Goal: Task Accomplishment & Management: Manage account settings

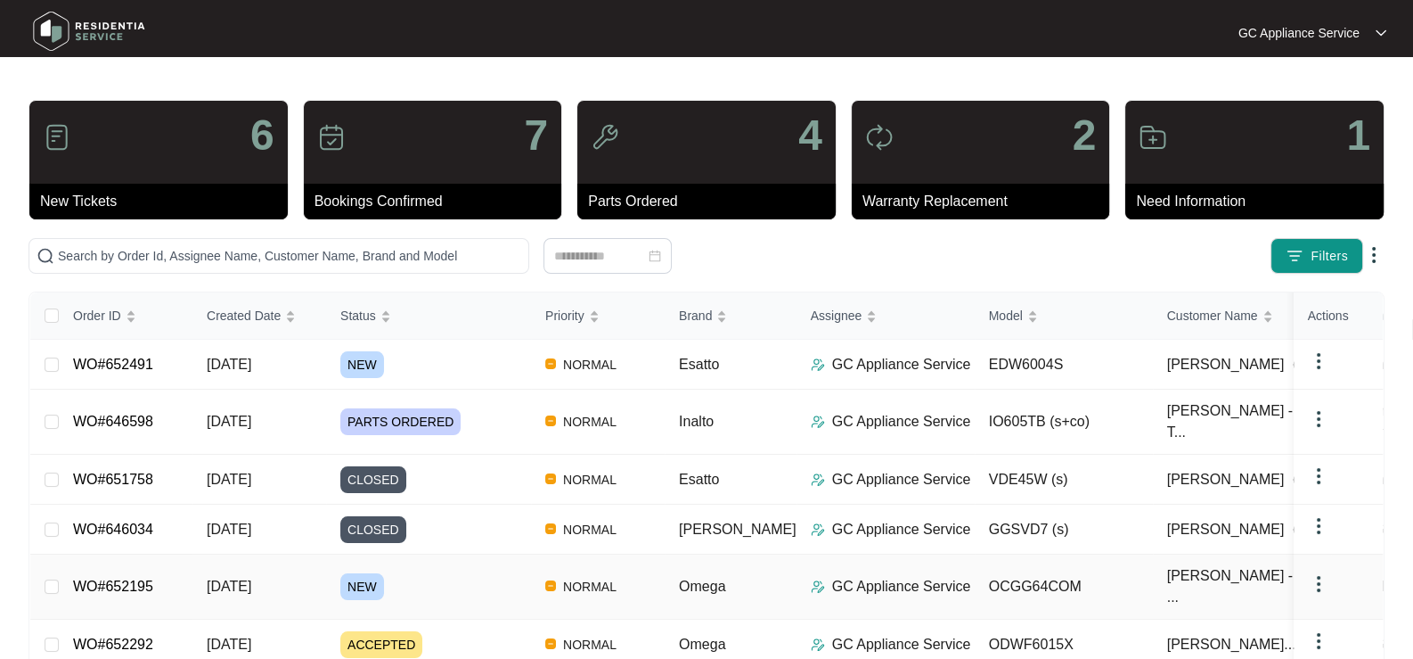
click at [353, 579] on span "NEW" at bounding box center [362, 586] width 44 height 27
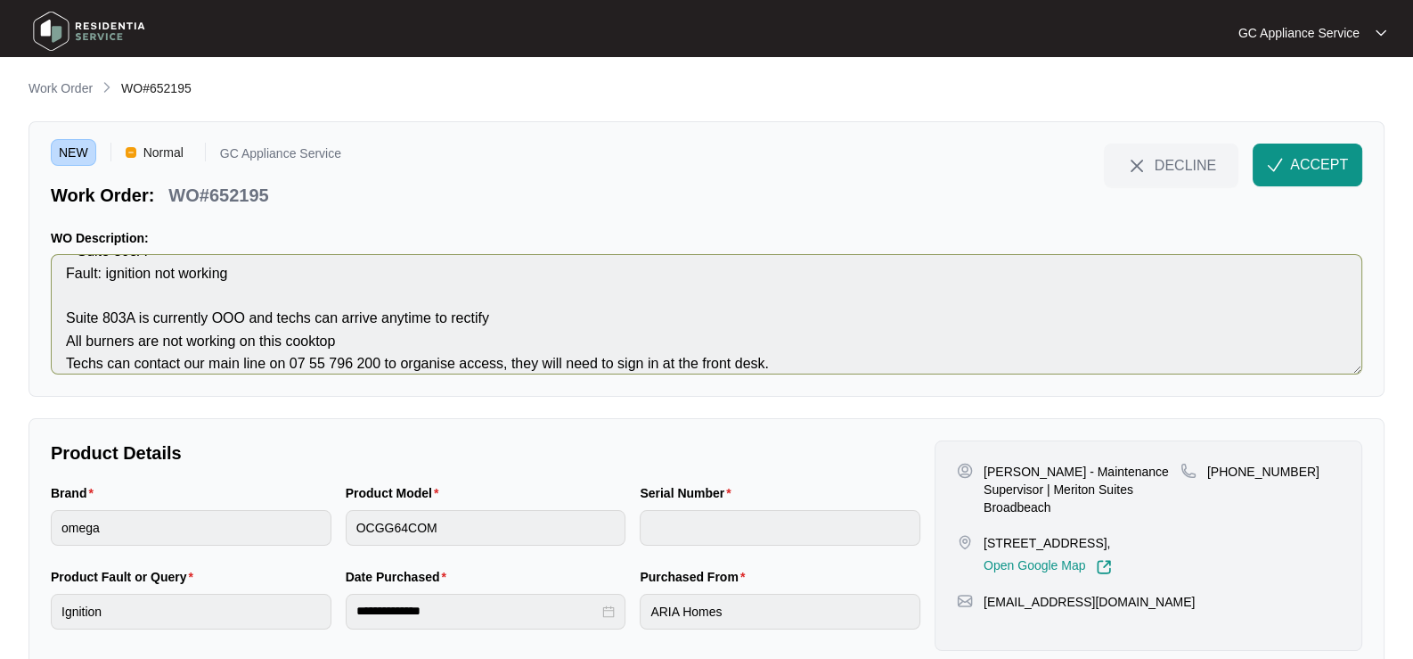
scroll to position [44, 0]
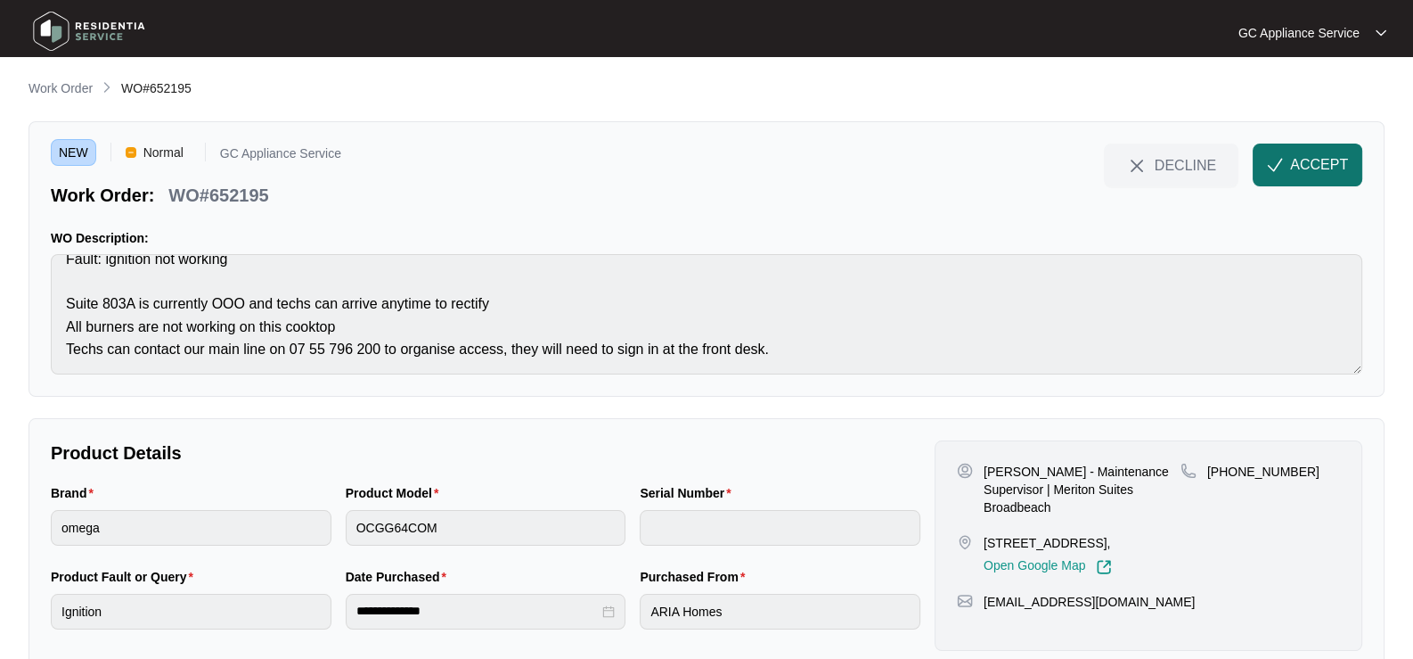
click at [1296, 160] on span "ACCEPT" at bounding box center [1319, 164] width 58 height 21
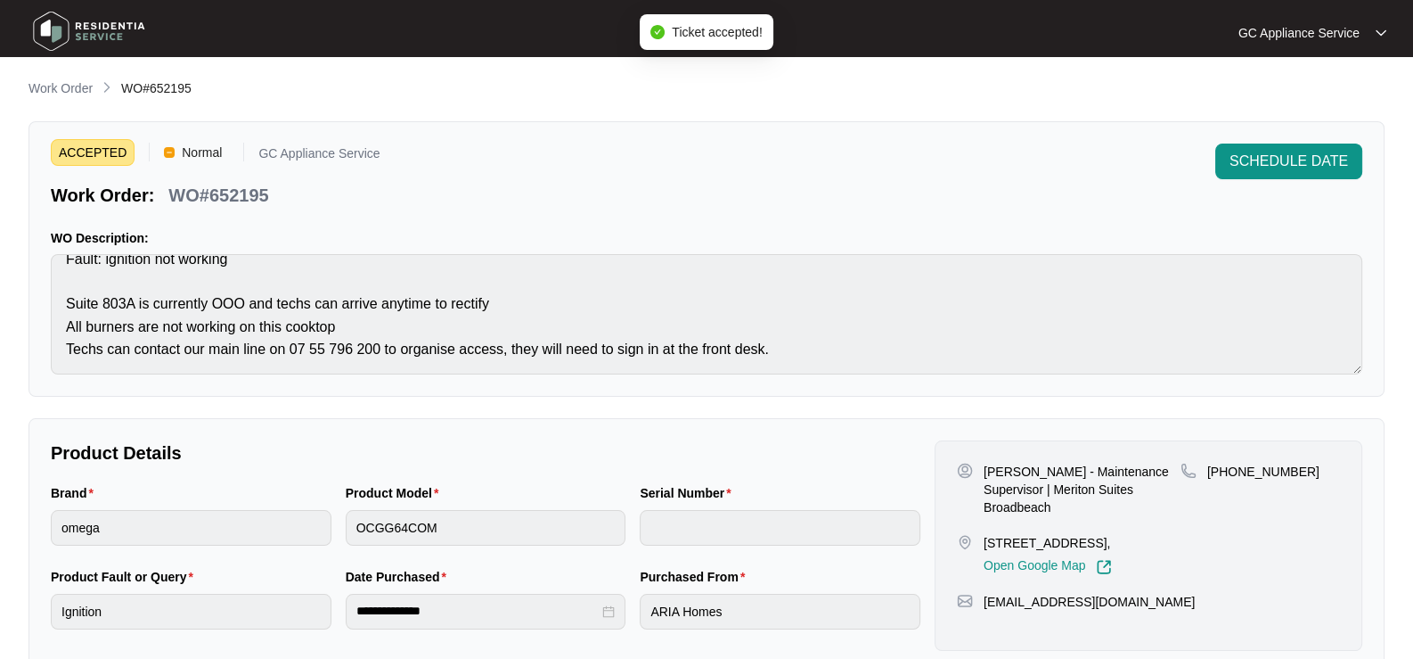
click at [58, 92] on p "Work Order" at bounding box center [61, 88] width 64 height 18
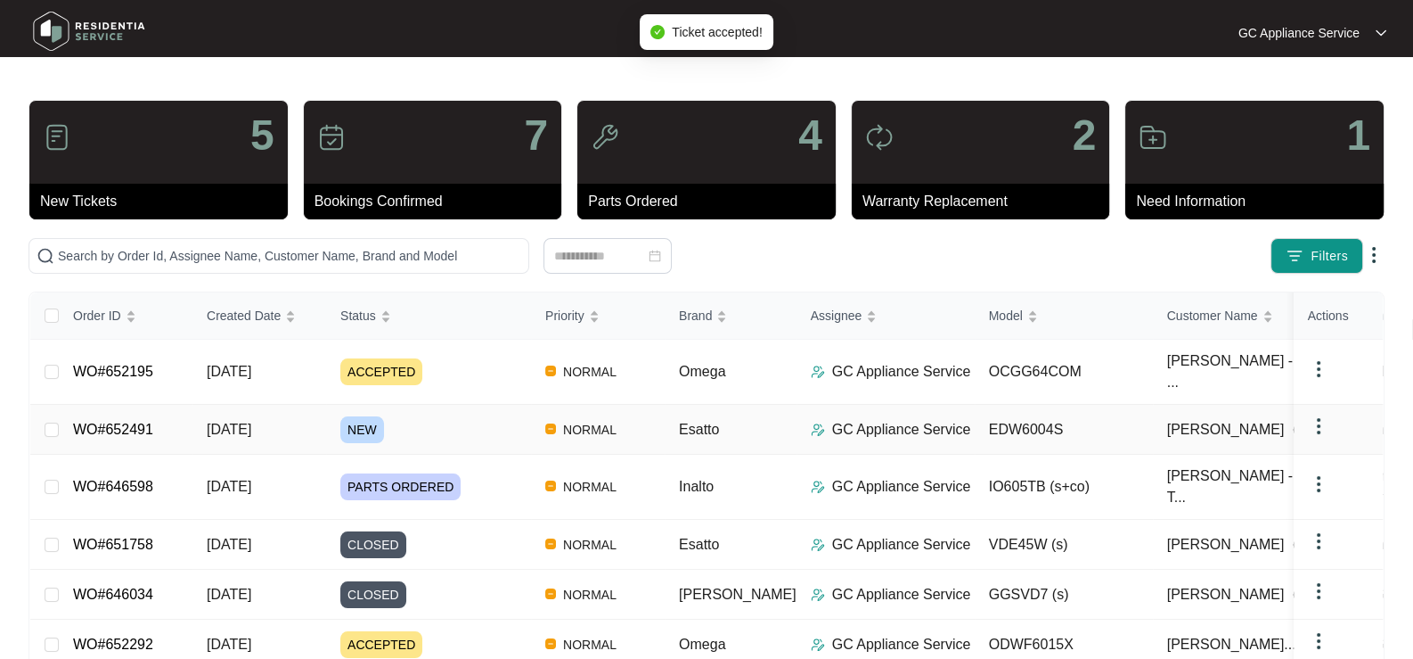
click at [360, 422] on span "NEW" at bounding box center [362, 429] width 44 height 27
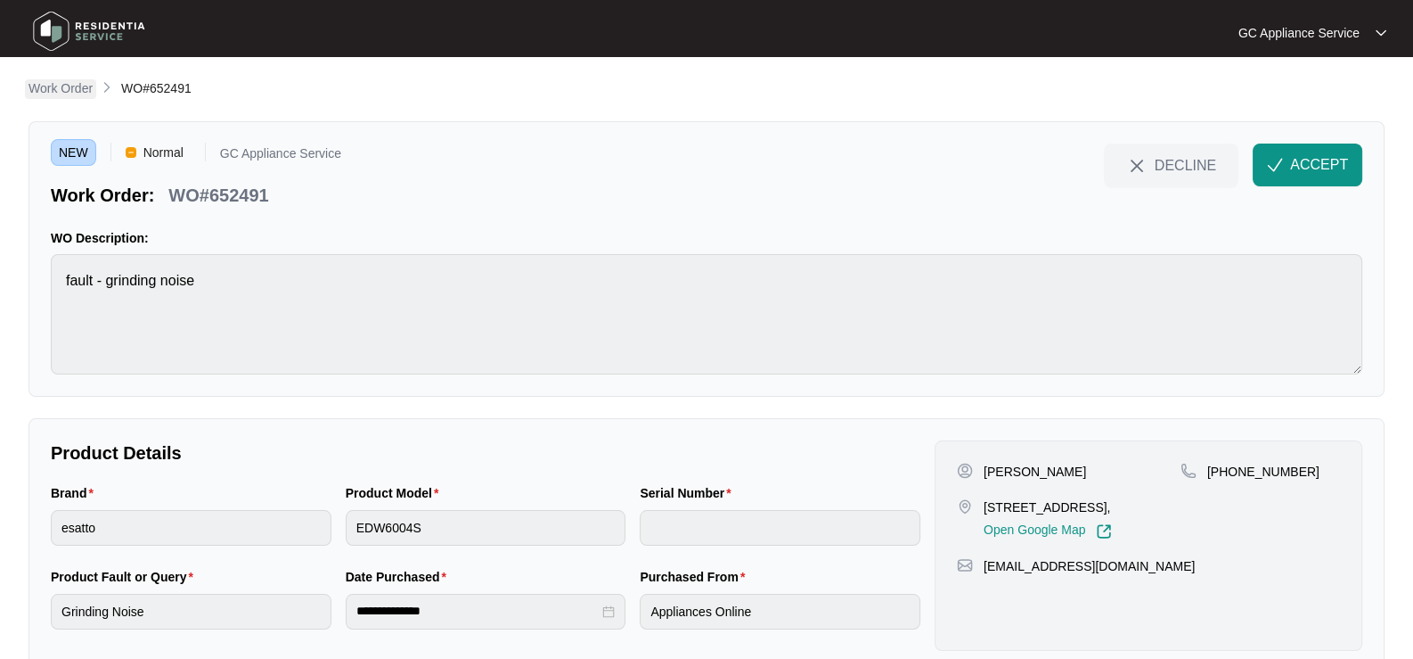
click at [54, 90] on p "Work Order" at bounding box center [61, 88] width 64 height 18
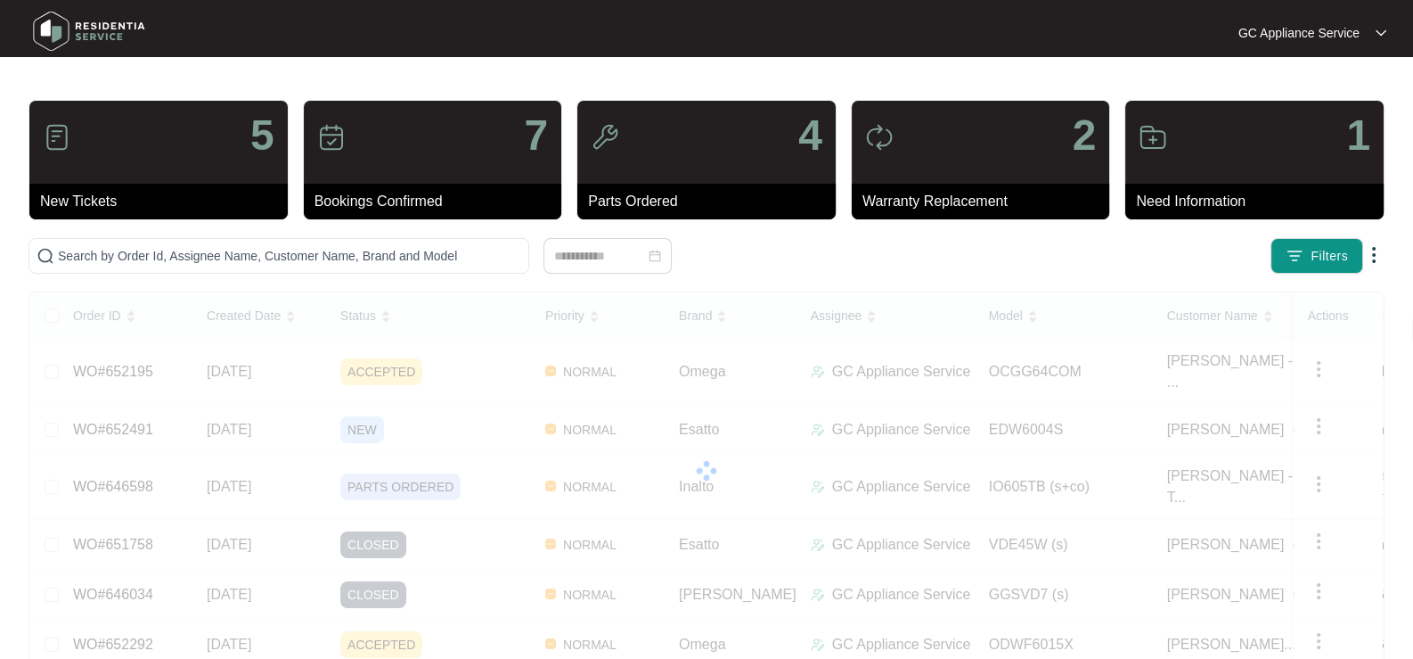
click at [348, 416] on span "NEW" at bounding box center [362, 429] width 44 height 27
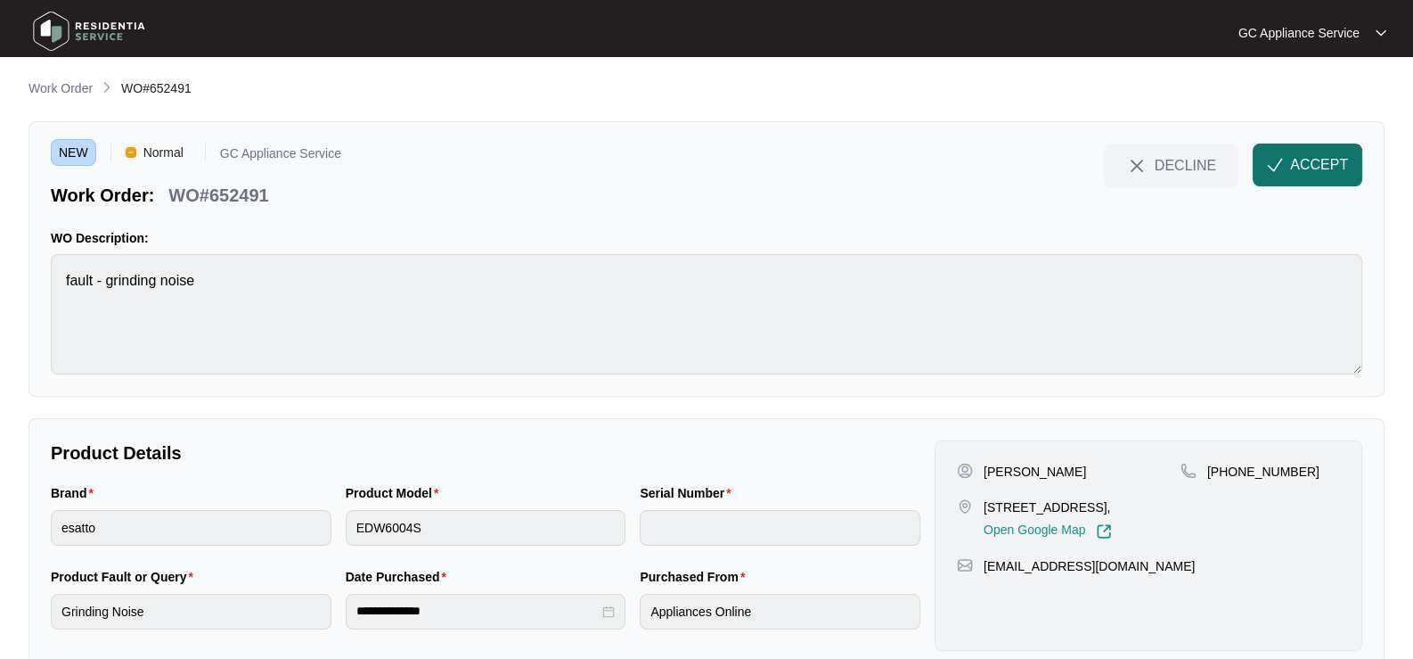
click at [1297, 167] on span "ACCEPT" at bounding box center [1319, 164] width 58 height 21
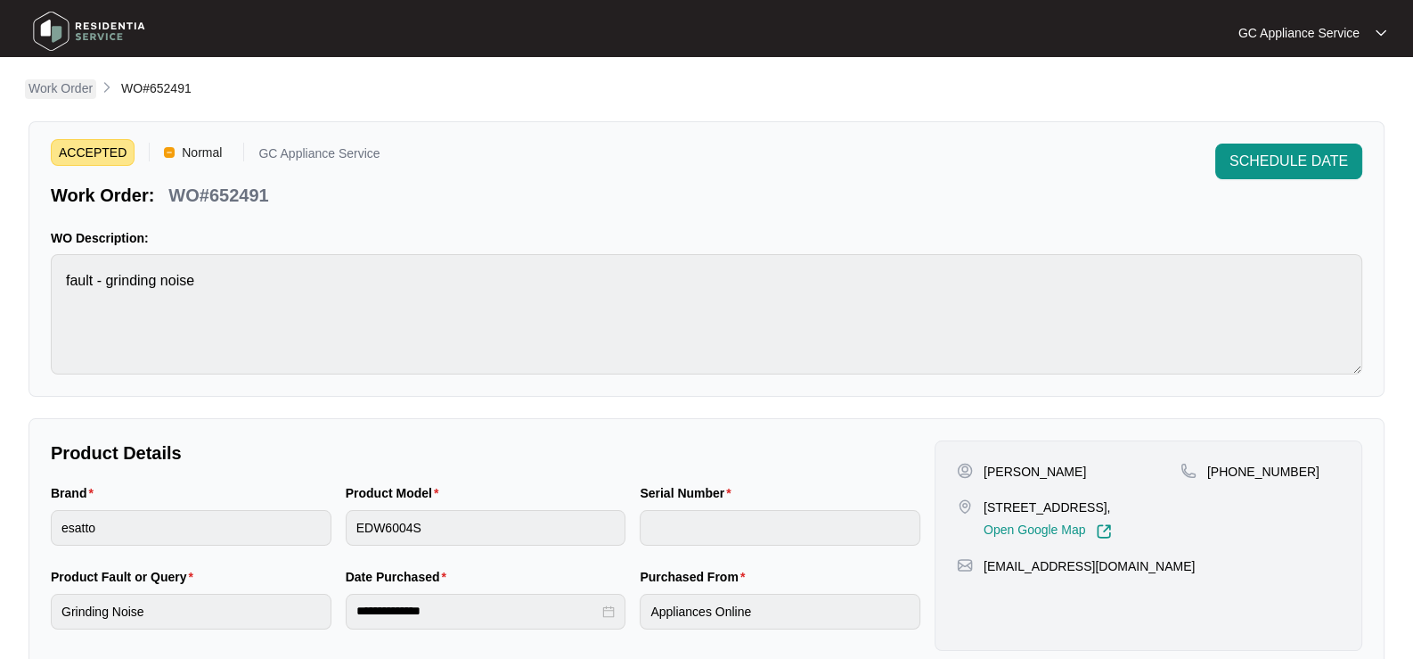
click at [52, 88] on p "Work Order" at bounding box center [61, 88] width 64 height 18
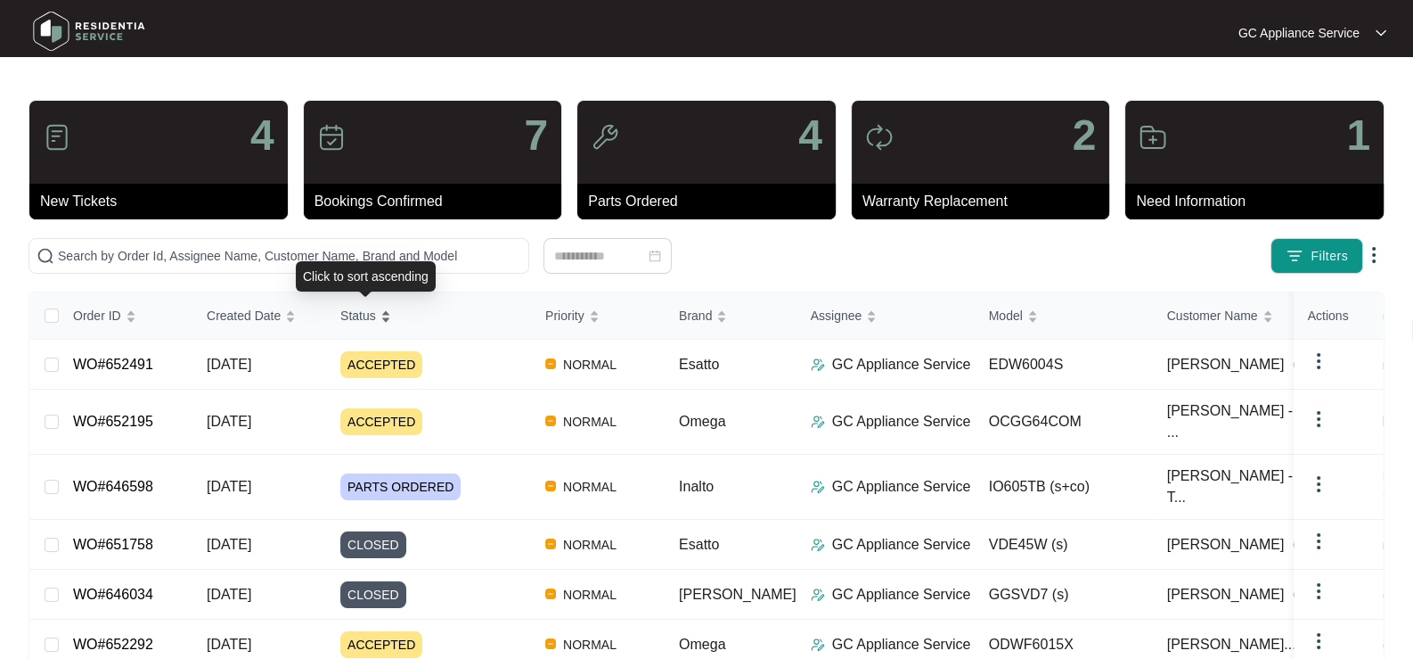
click at [365, 316] on span "Status" at bounding box center [358, 316] width 36 height 20
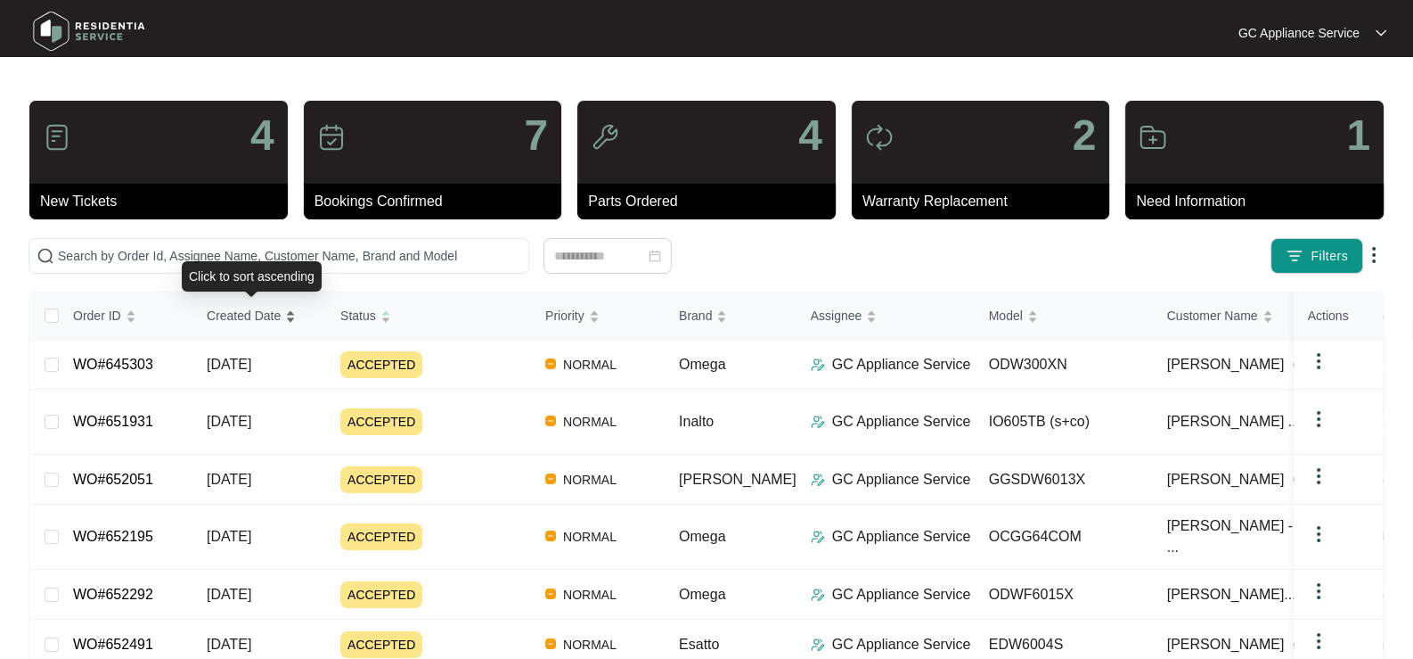
click at [233, 315] on span "Created Date" at bounding box center [244, 316] width 74 height 20
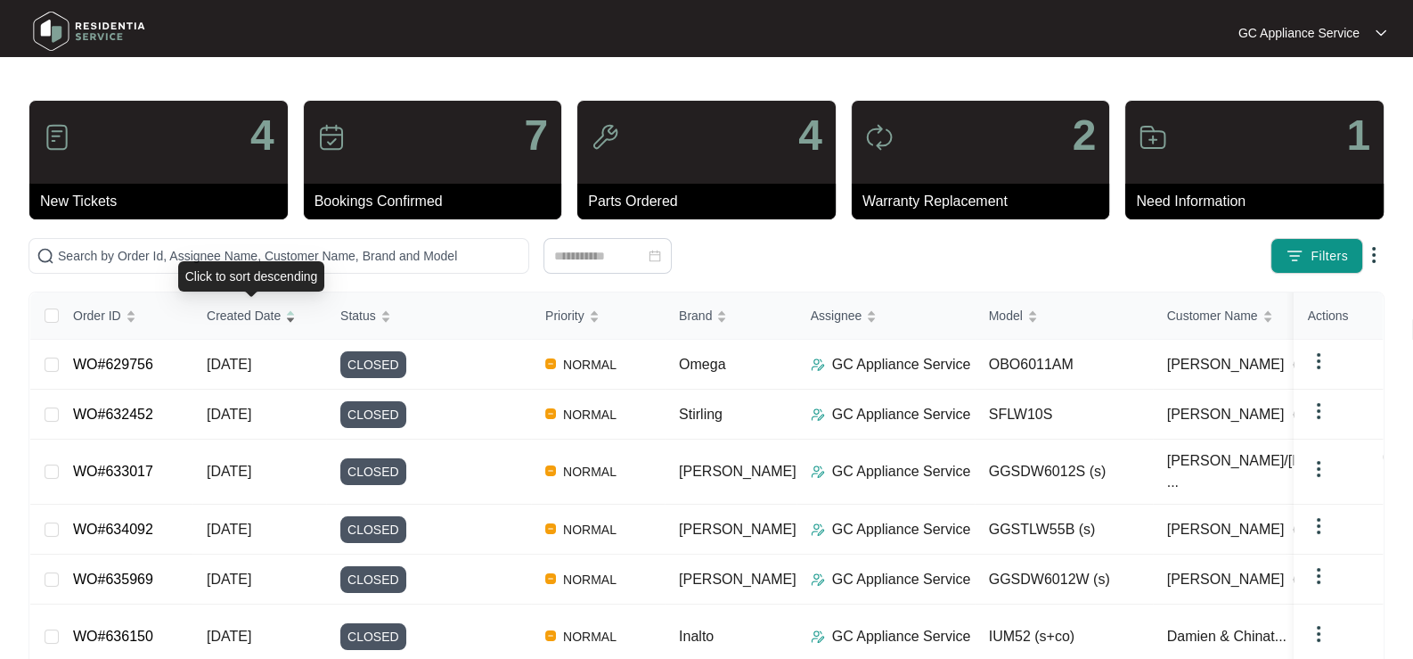
click at [233, 315] on span "Created Date" at bounding box center [244, 316] width 74 height 20
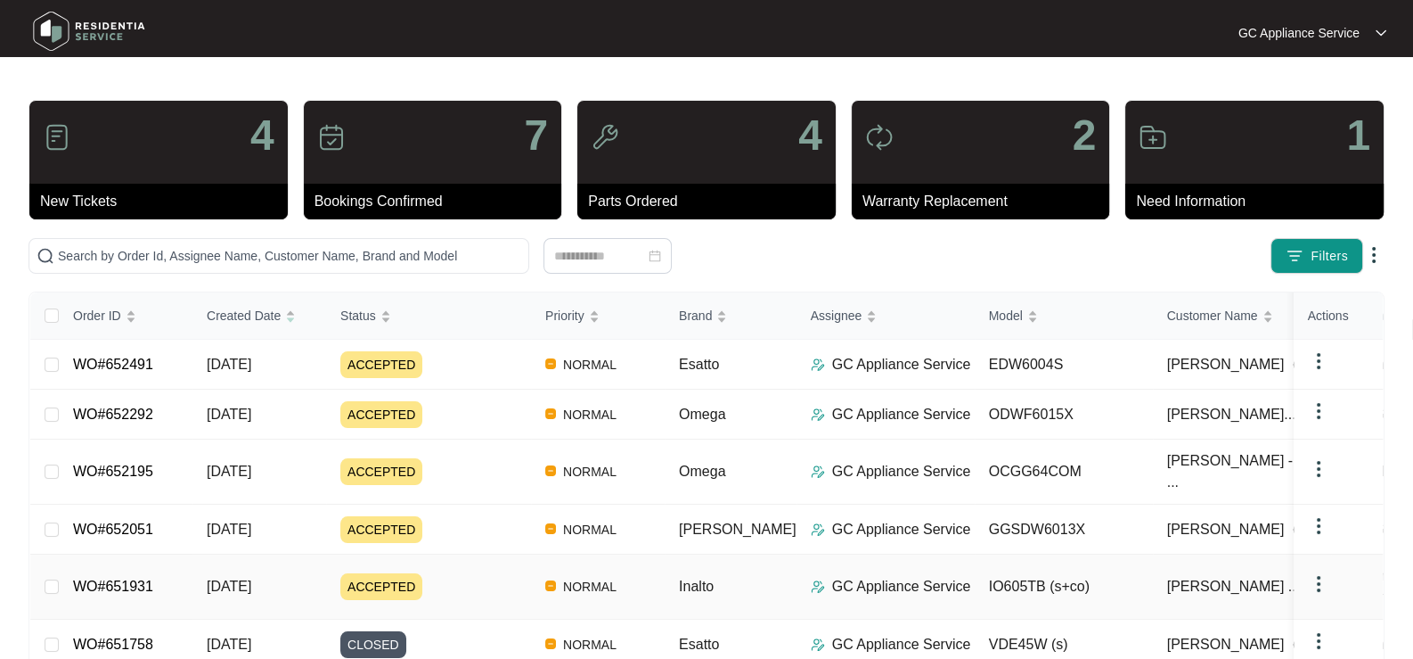
click at [214, 578] on span "[DATE]" at bounding box center [229, 585] width 45 height 15
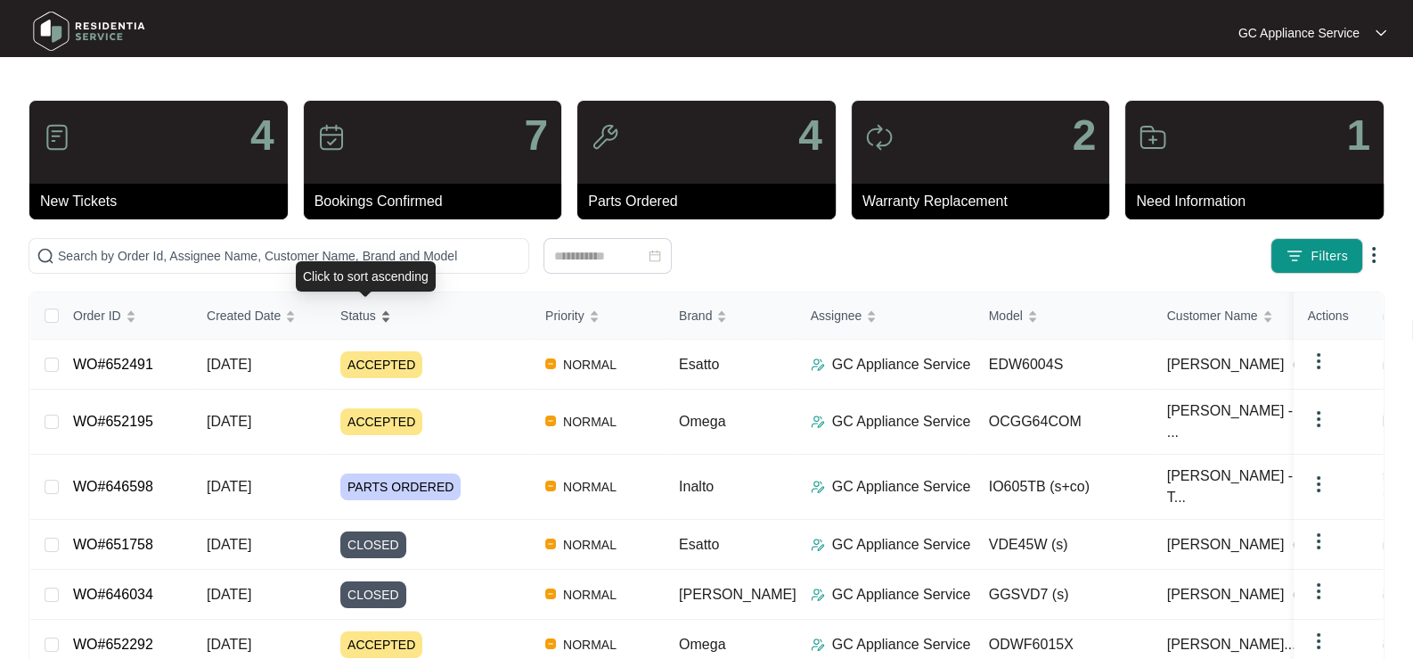
click at [371, 315] on span "Status" at bounding box center [358, 316] width 36 height 20
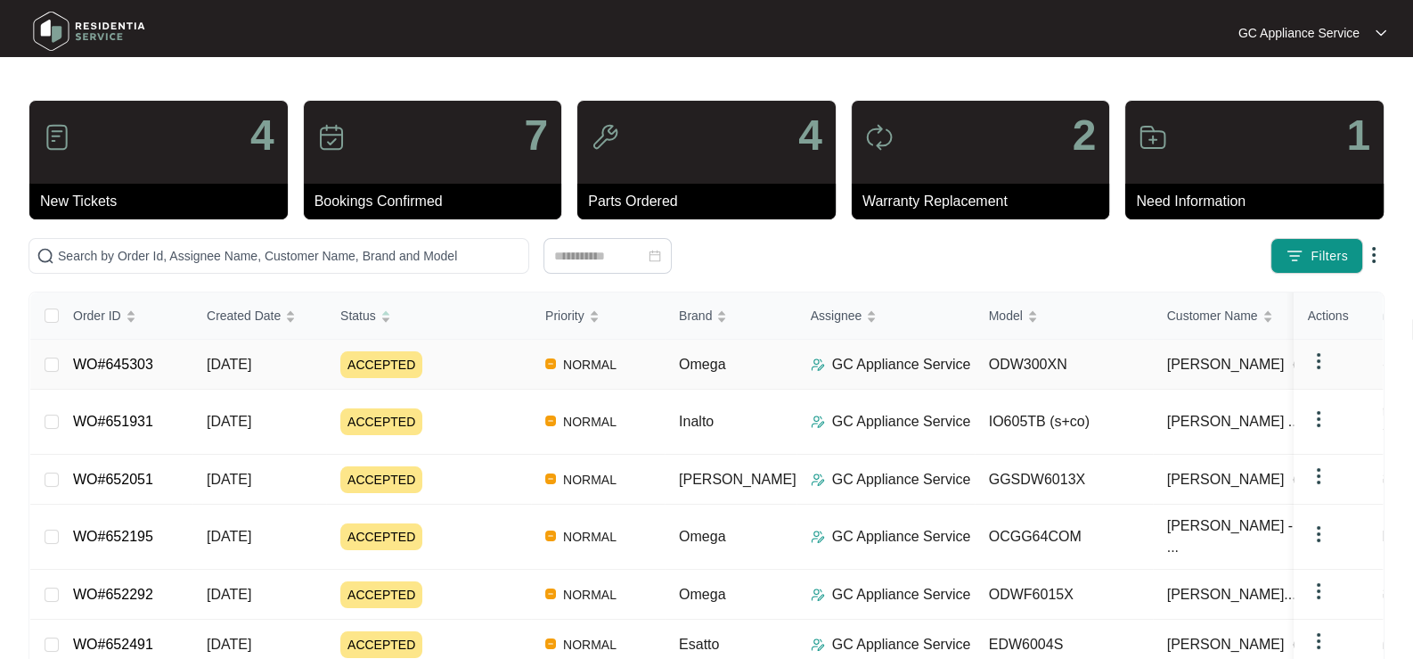
click at [129, 364] on link "WO#645303" at bounding box center [113, 363] width 80 height 15
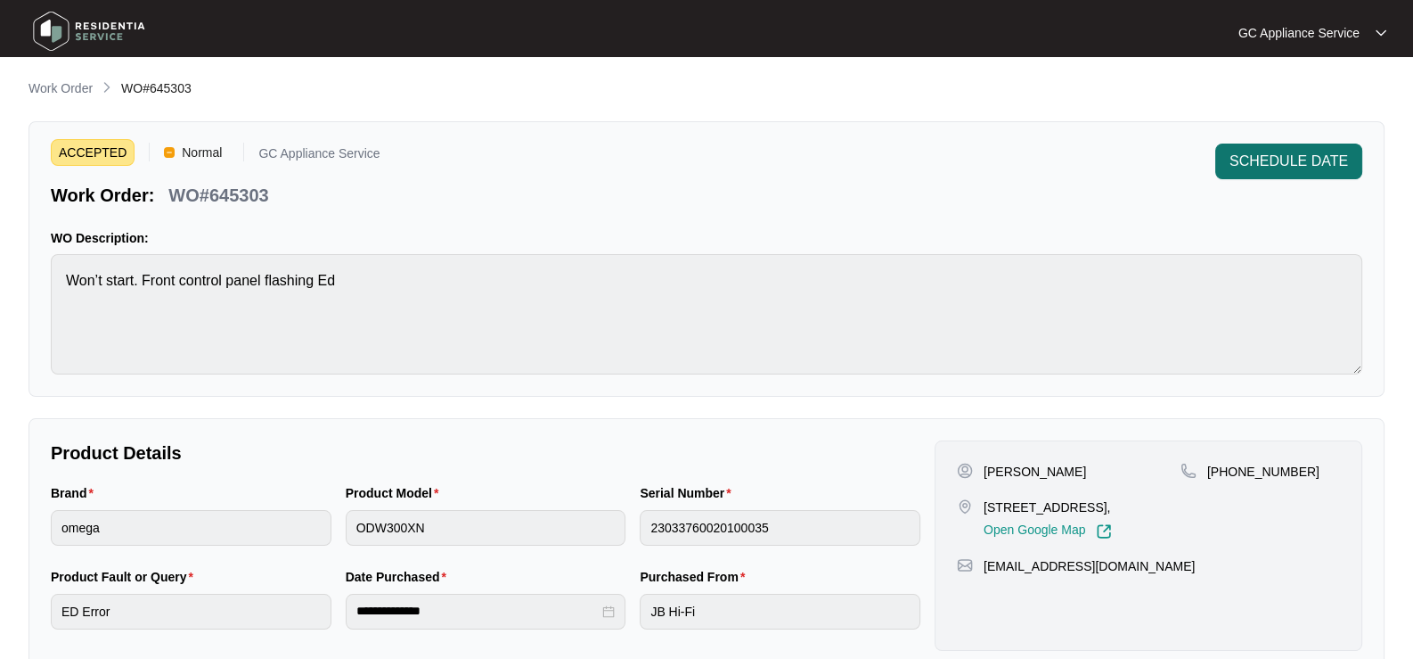
click at [1264, 168] on span "SCHEDULE DATE" at bounding box center [1289, 161] width 119 height 21
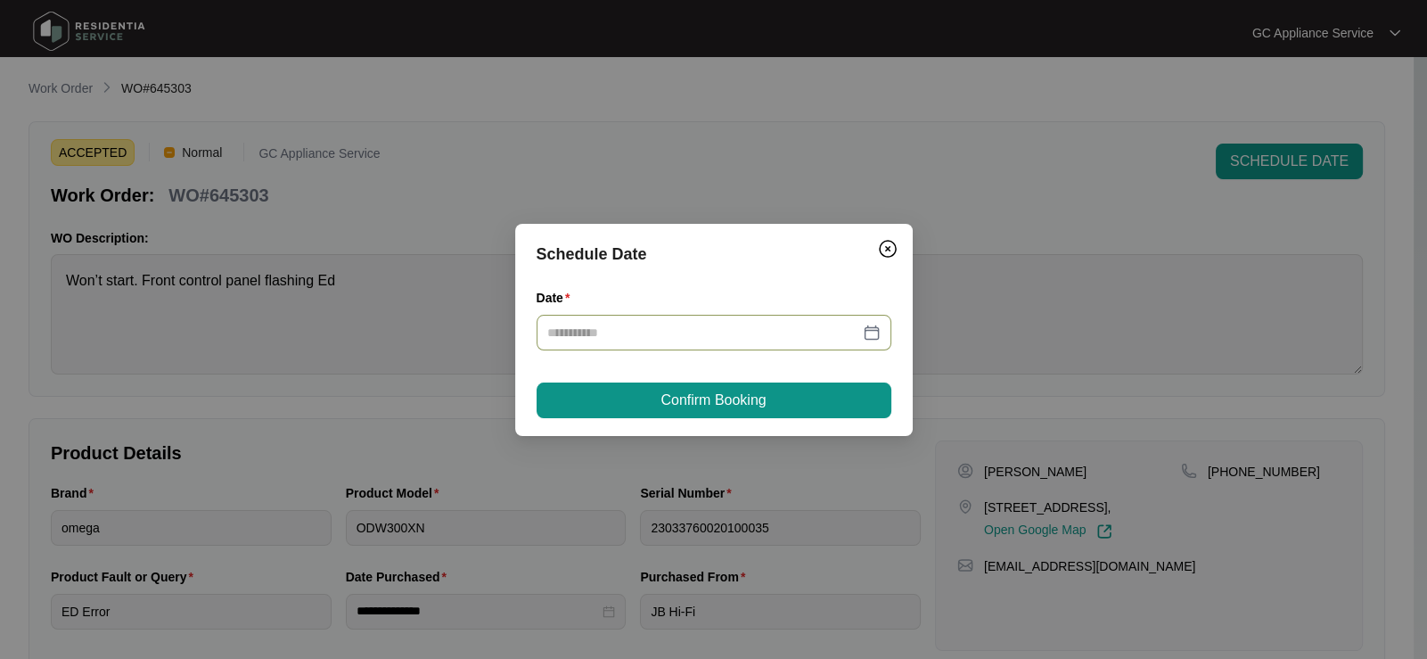
click at [682, 340] on input "Date" at bounding box center [703, 333] width 312 height 20
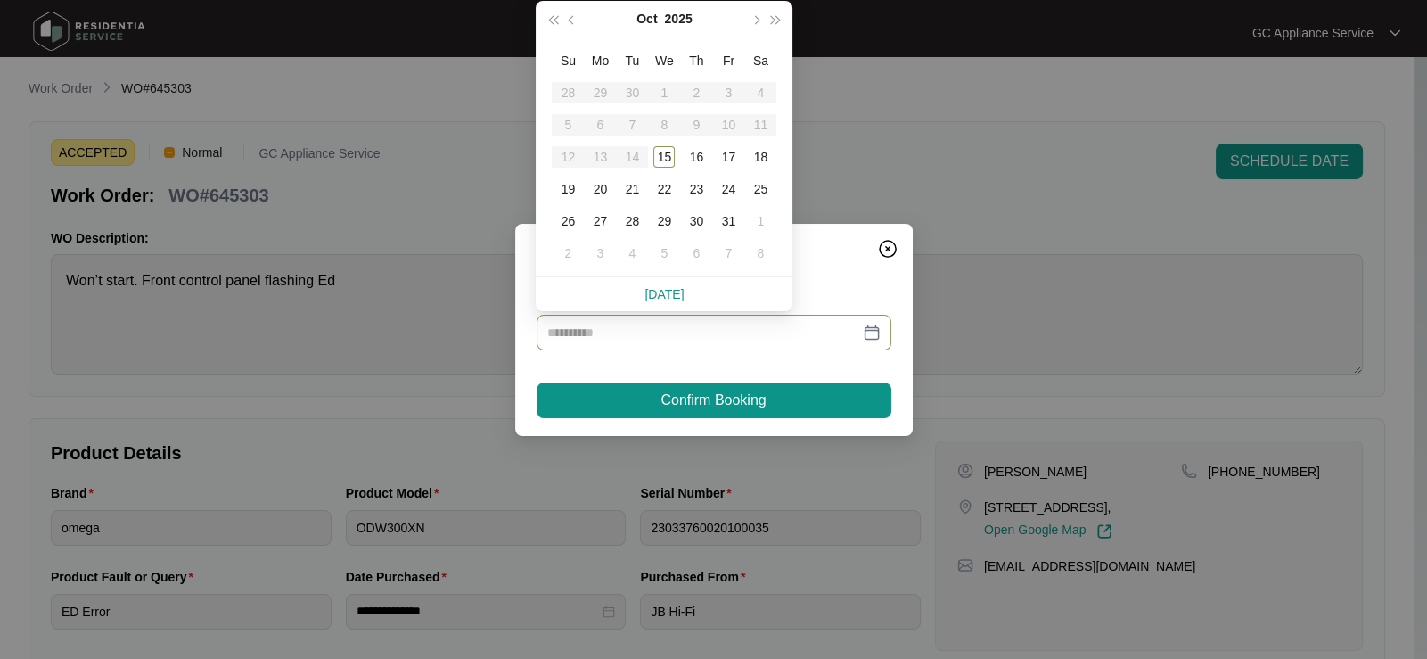
type input "**********"
click at [659, 160] on div "15" at bounding box center [663, 156] width 21 height 21
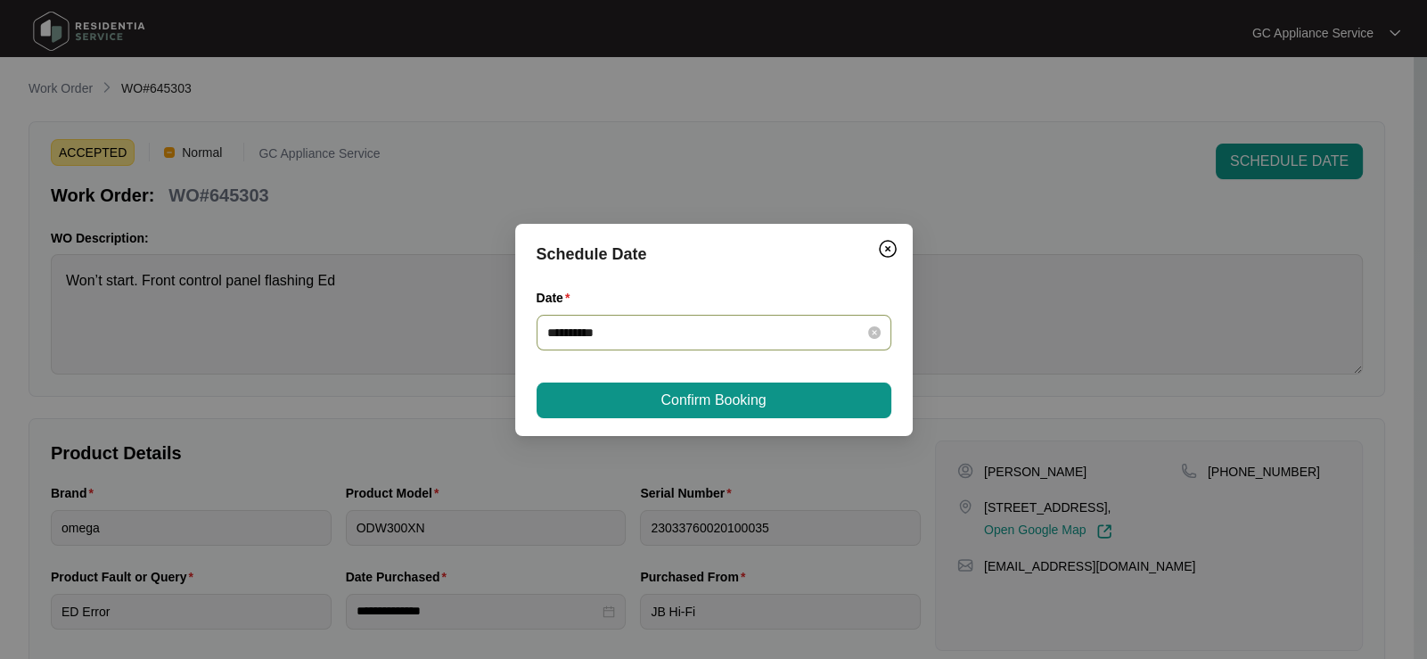
type input "**********"
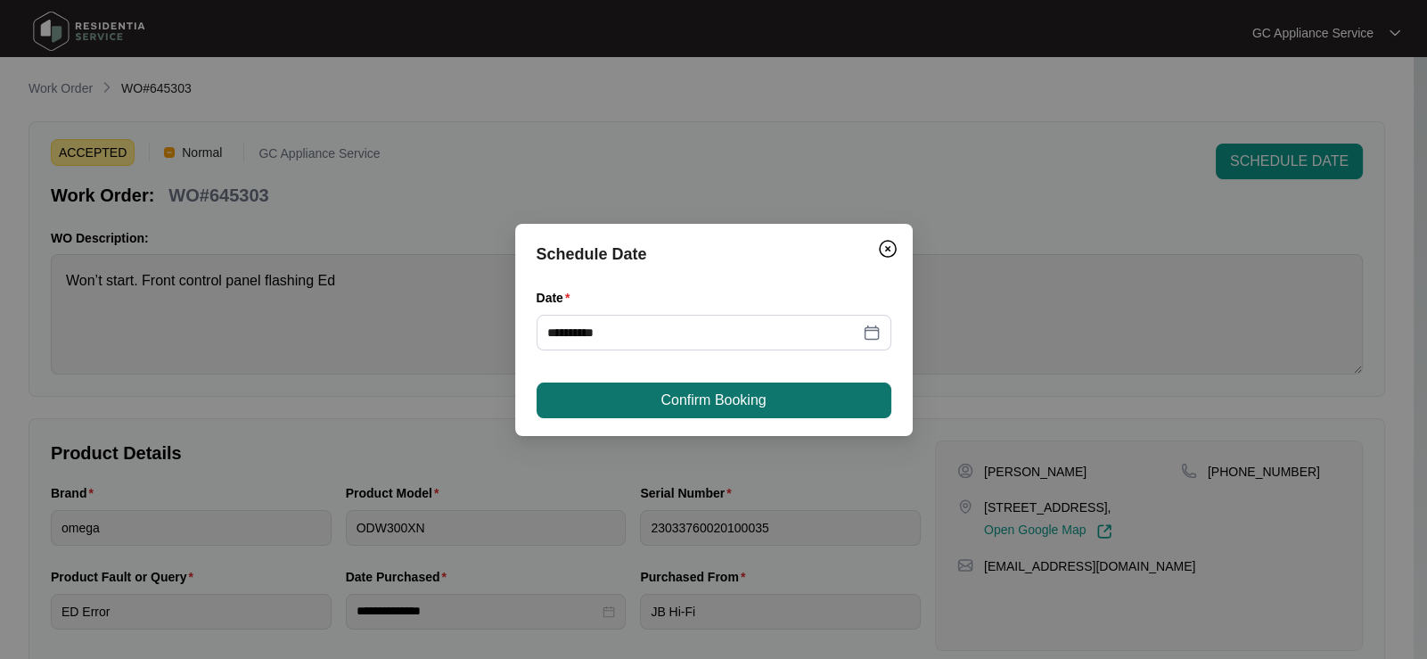
click at [624, 389] on button "Confirm Booking" at bounding box center [713, 400] width 355 height 36
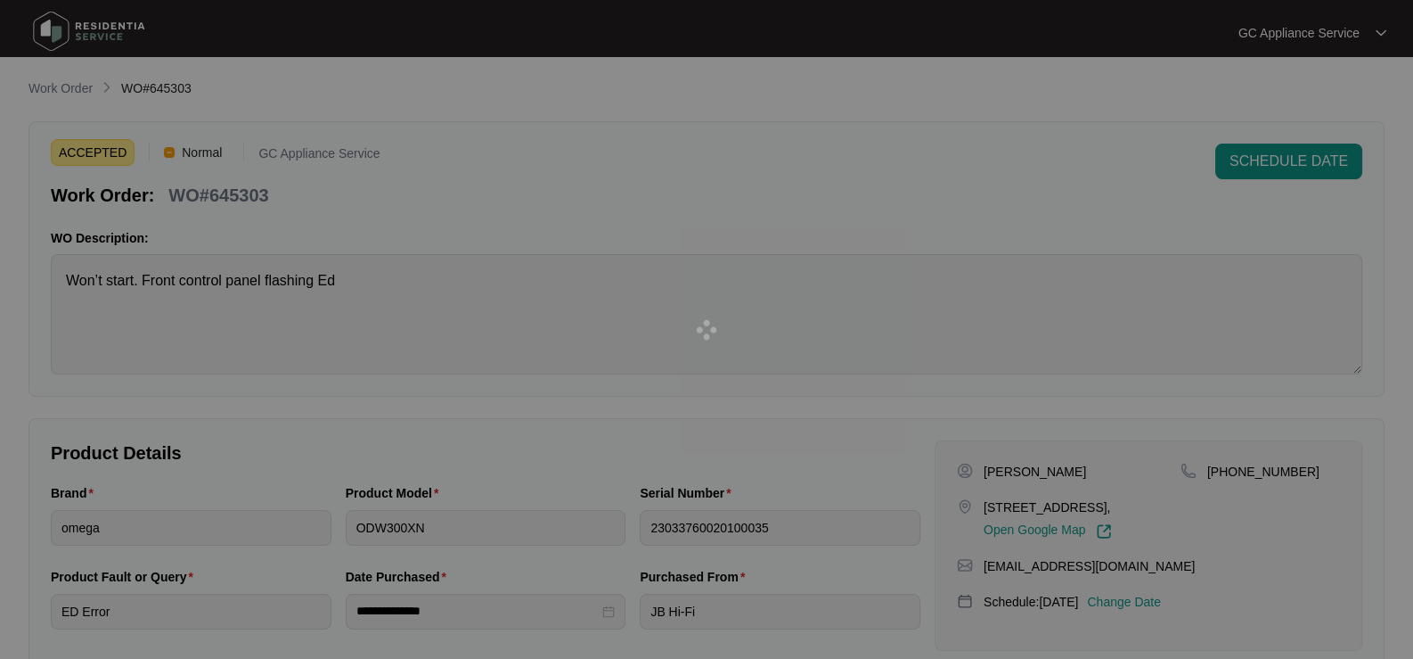
drag, startPoint x: 65, startPoint y: 92, endPoint x: 46, endPoint y: 101, distance: 20.7
click at [66, 92] on div at bounding box center [706, 329] width 1413 height 659
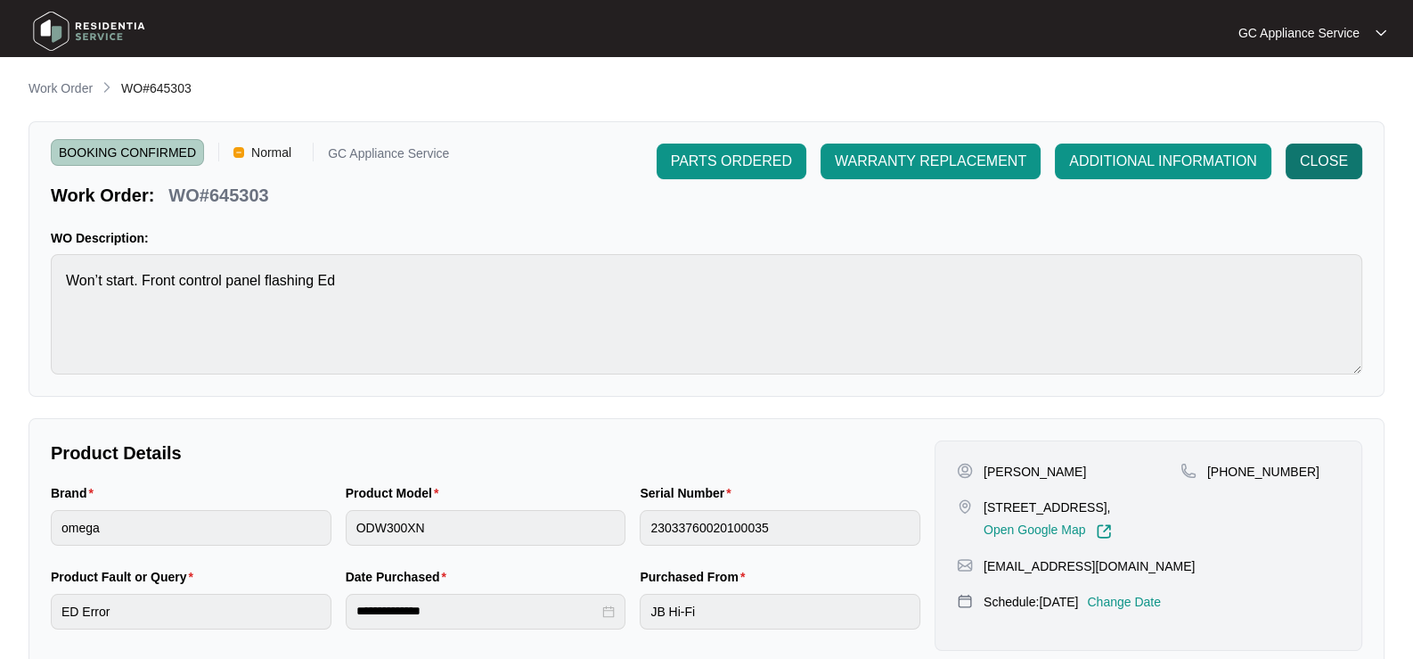
click at [1330, 169] on span "CLOSE" at bounding box center [1324, 161] width 48 height 21
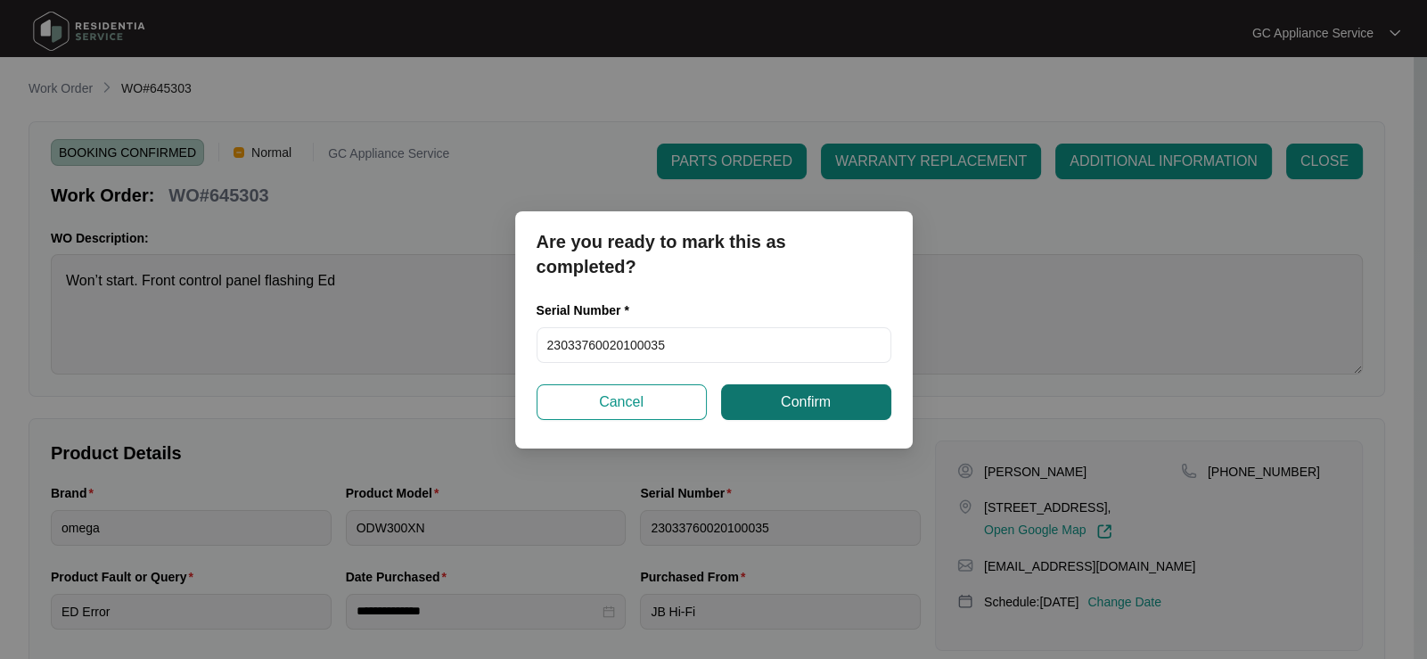
click at [781, 409] on span "Confirm" at bounding box center [806, 401] width 50 height 21
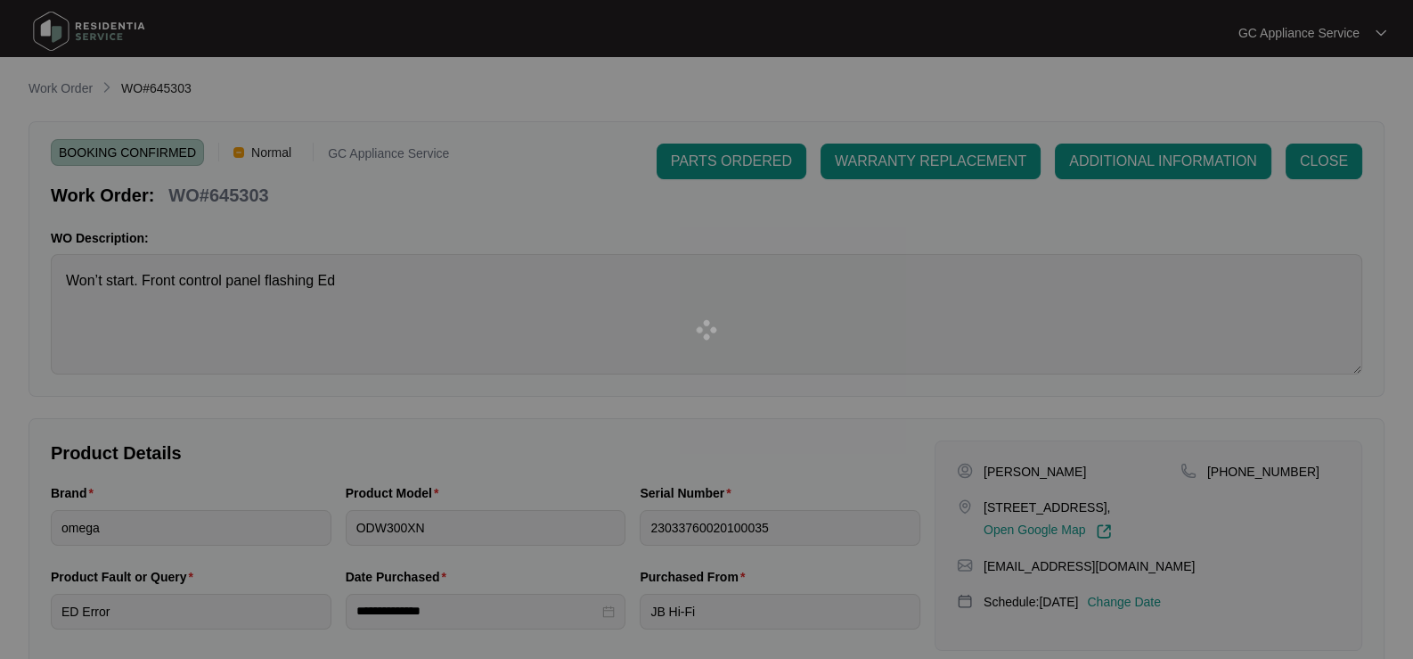
click at [53, 88] on div at bounding box center [706, 329] width 1413 height 659
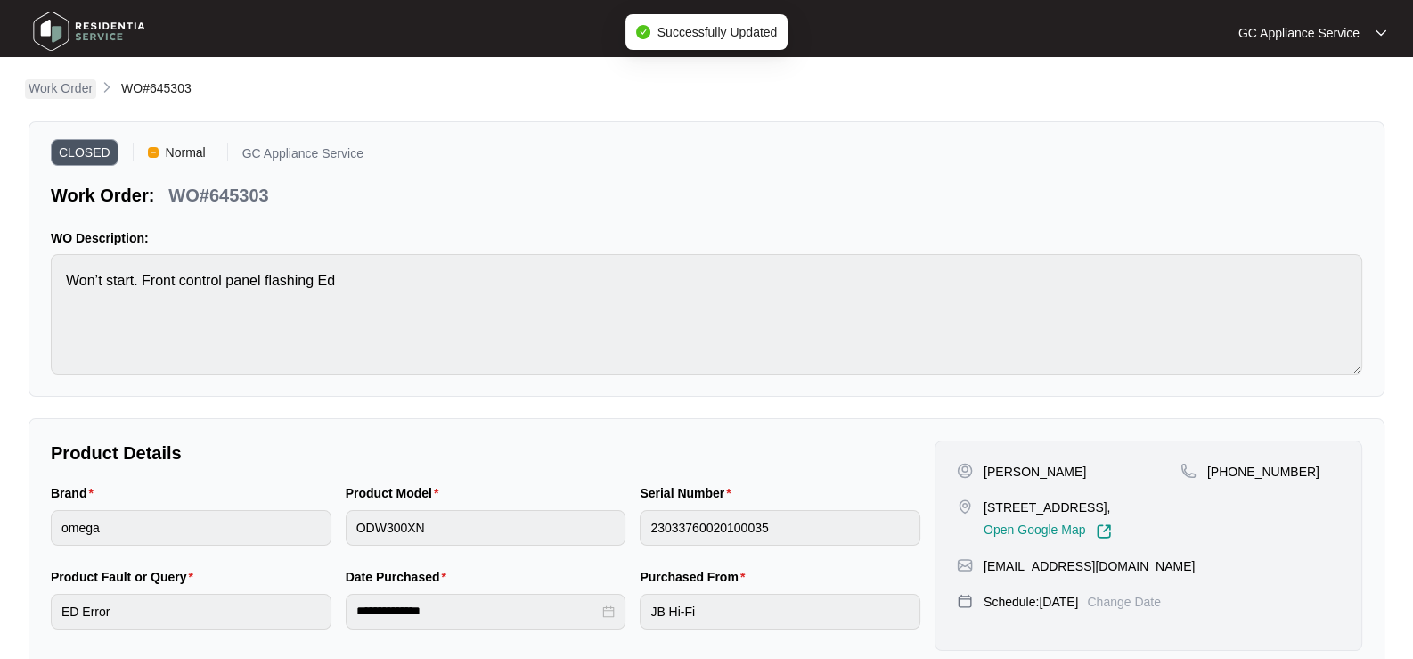
click at [78, 84] on p "Work Order" at bounding box center [61, 88] width 64 height 18
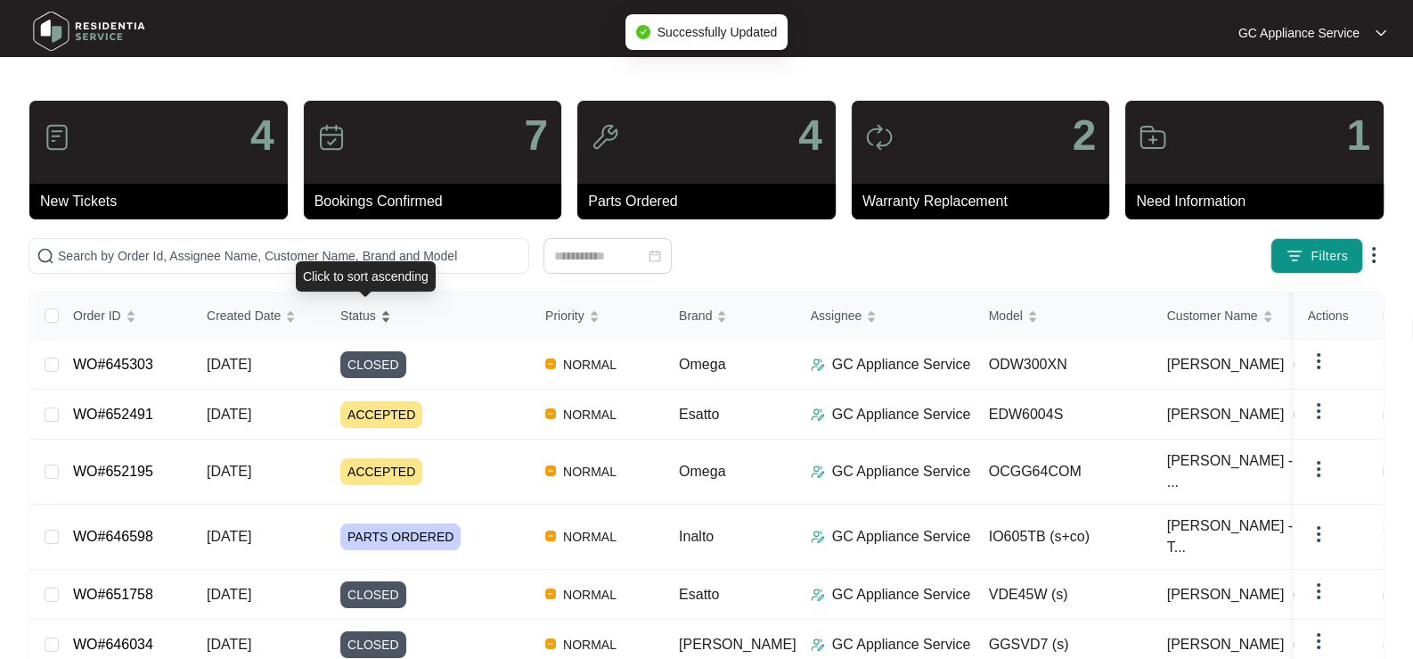
click at [365, 318] on span "Status" at bounding box center [358, 316] width 36 height 20
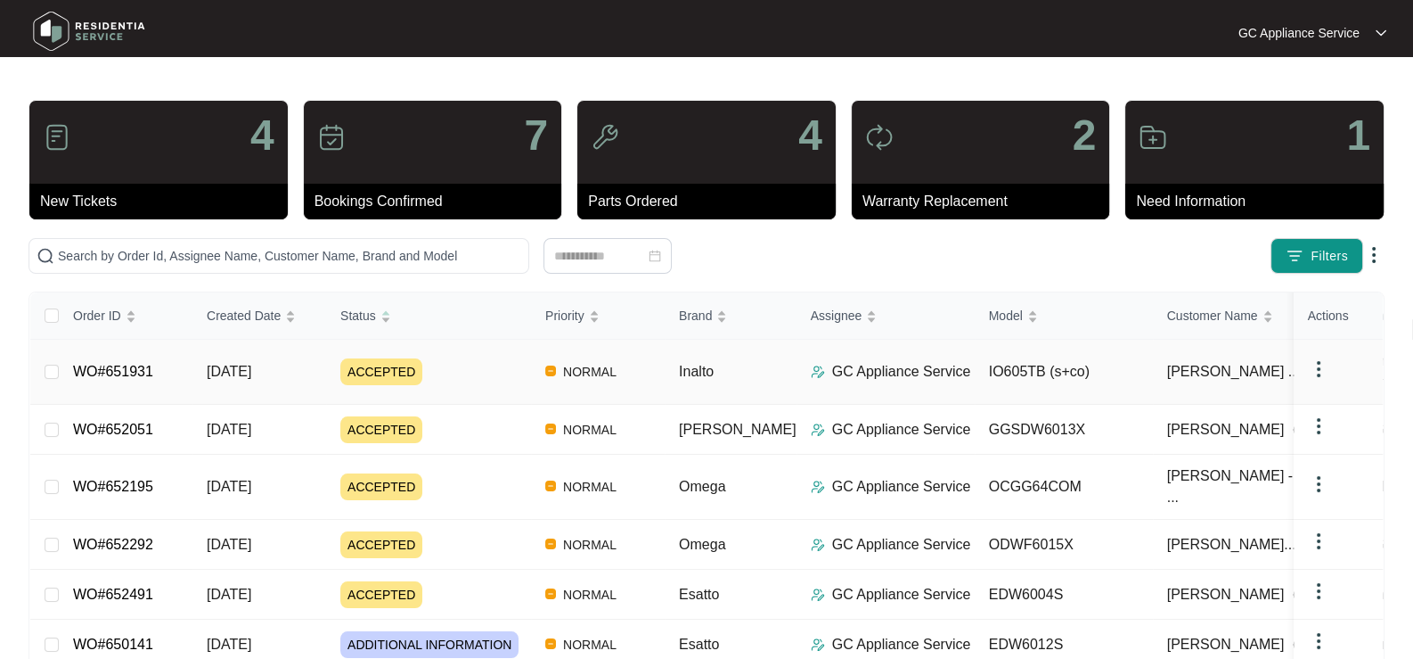
click at [377, 374] on span "ACCEPTED" at bounding box center [381, 371] width 82 height 27
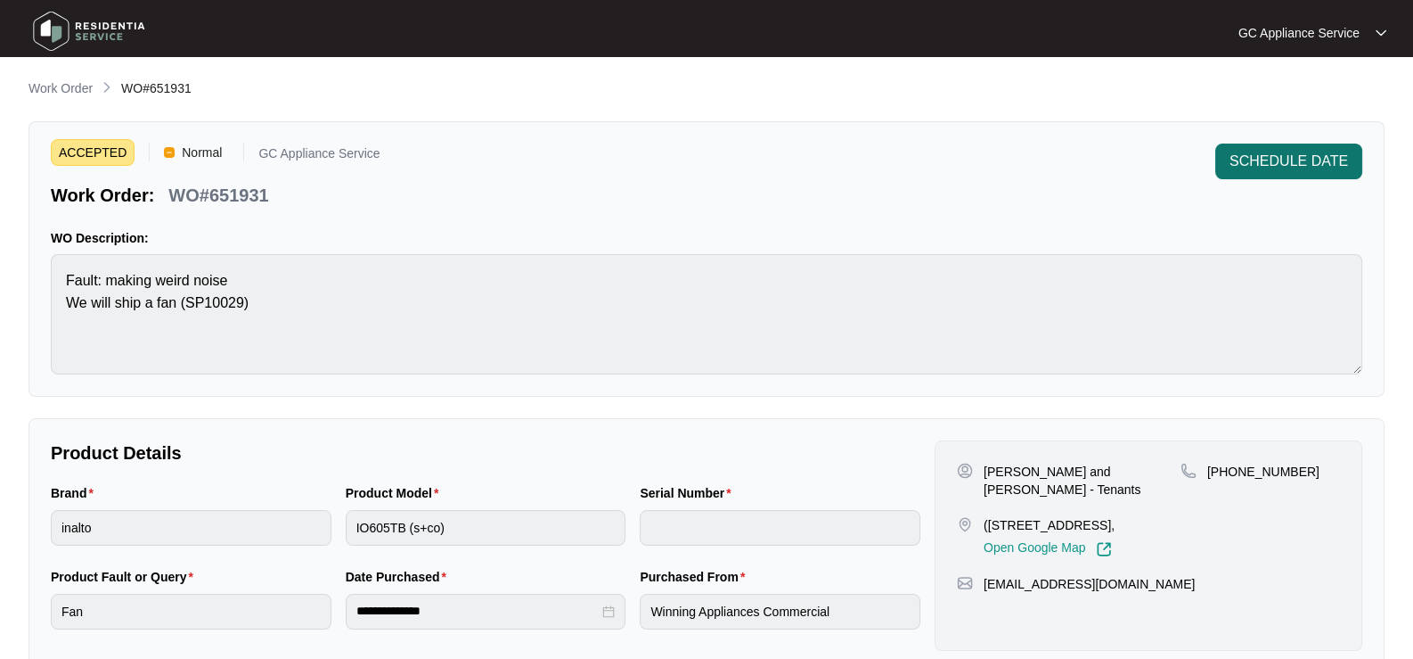
click at [1252, 165] on span "SCHEDULE DATE" at bounding box center [1289, 161] width 119 height 21
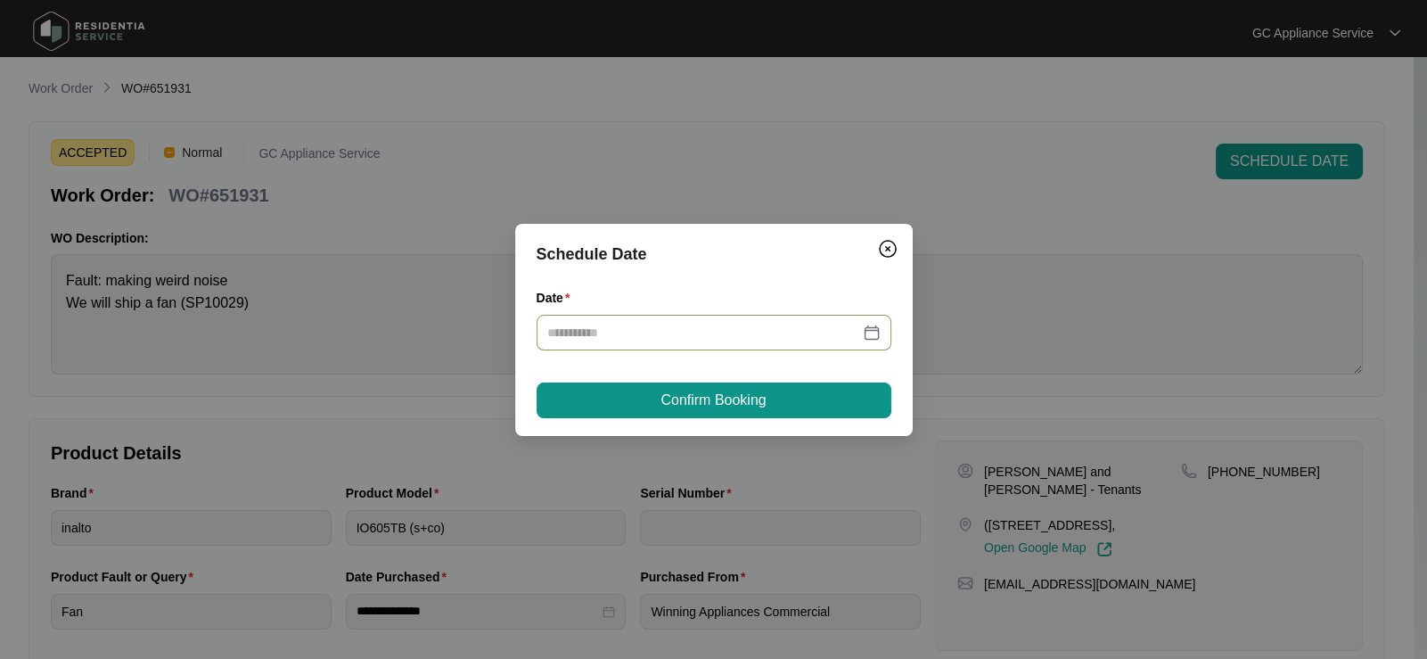
click at [770, 342] on div at bounding box center [713, 333] width 355 height 36
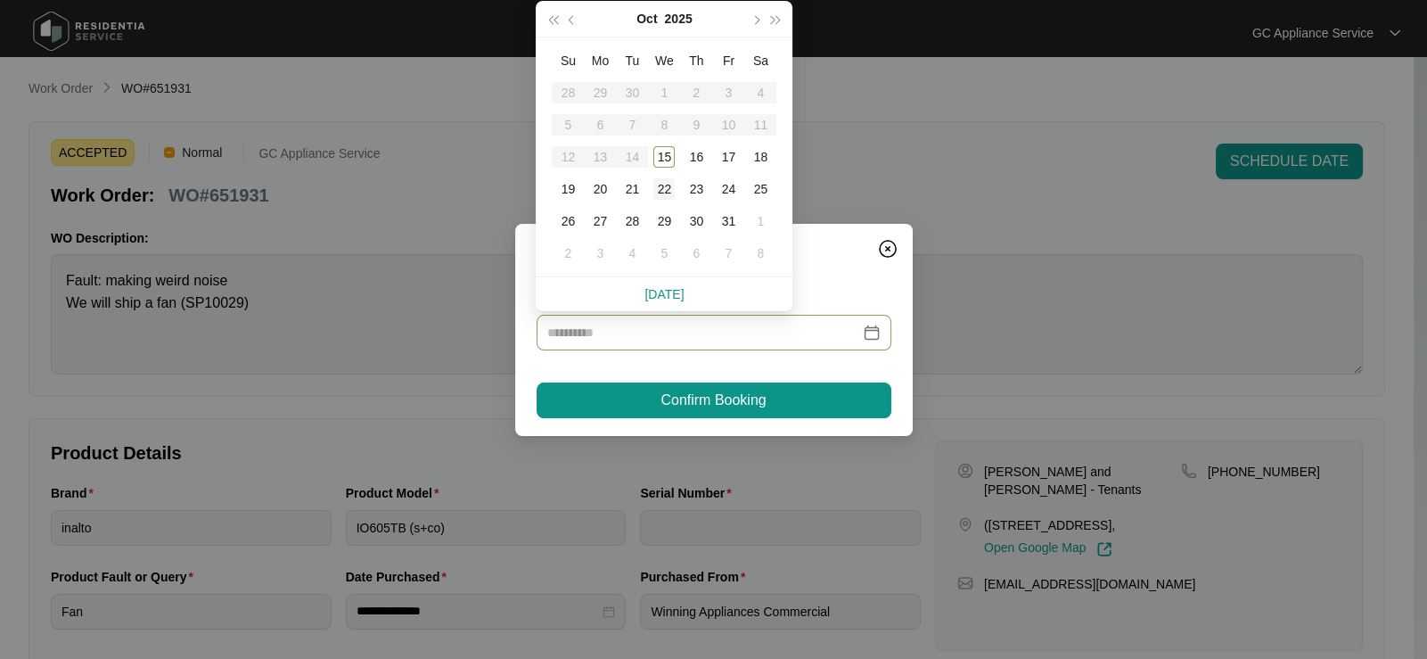
type input "**********"
click at [661, 158] on div "15" at bounding box center [663, 156] width 21 height 21
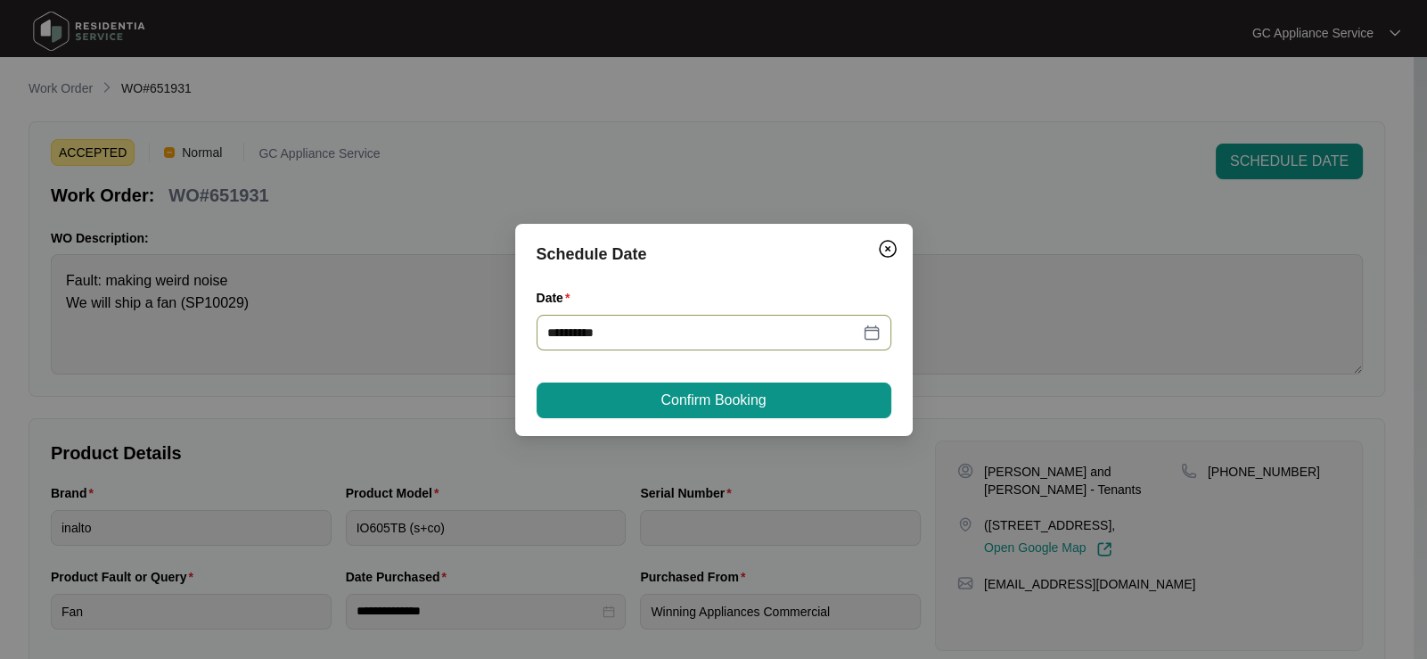
type input "**********"
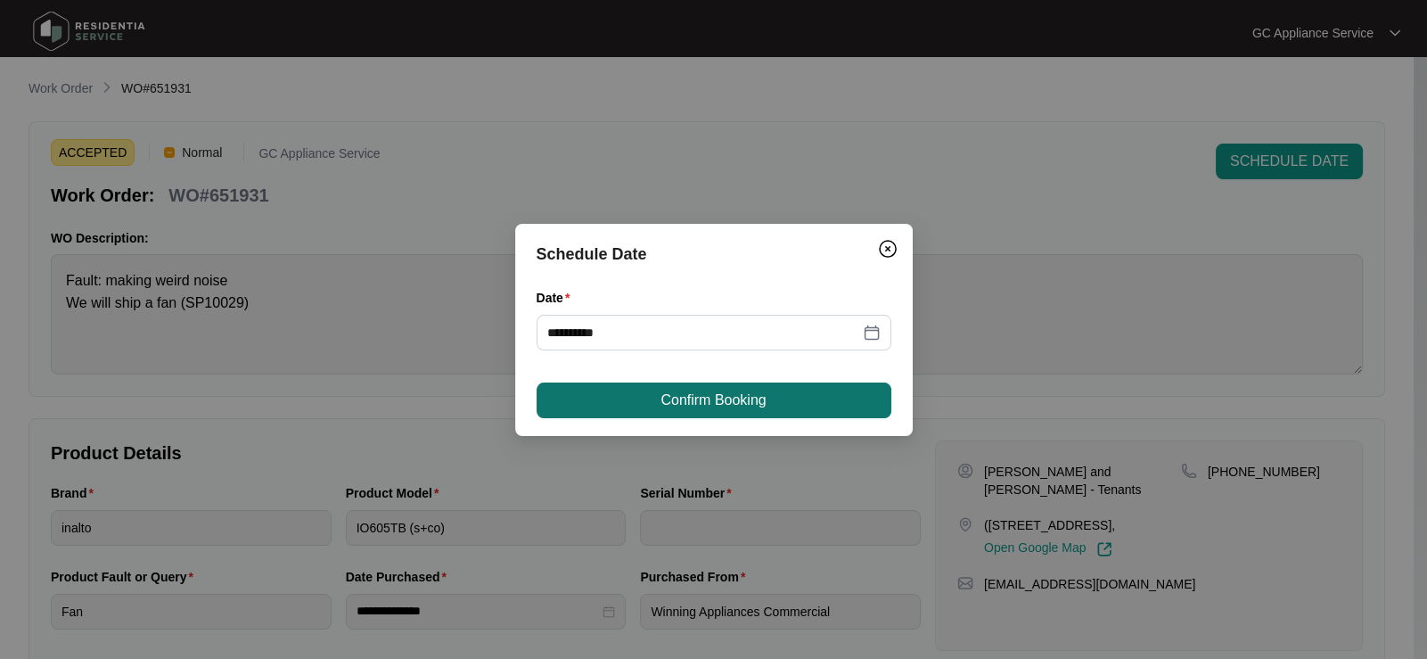
click at [659, 388] on button "Confirm Booking" at bounding box center [713, 400] width 355 height 36
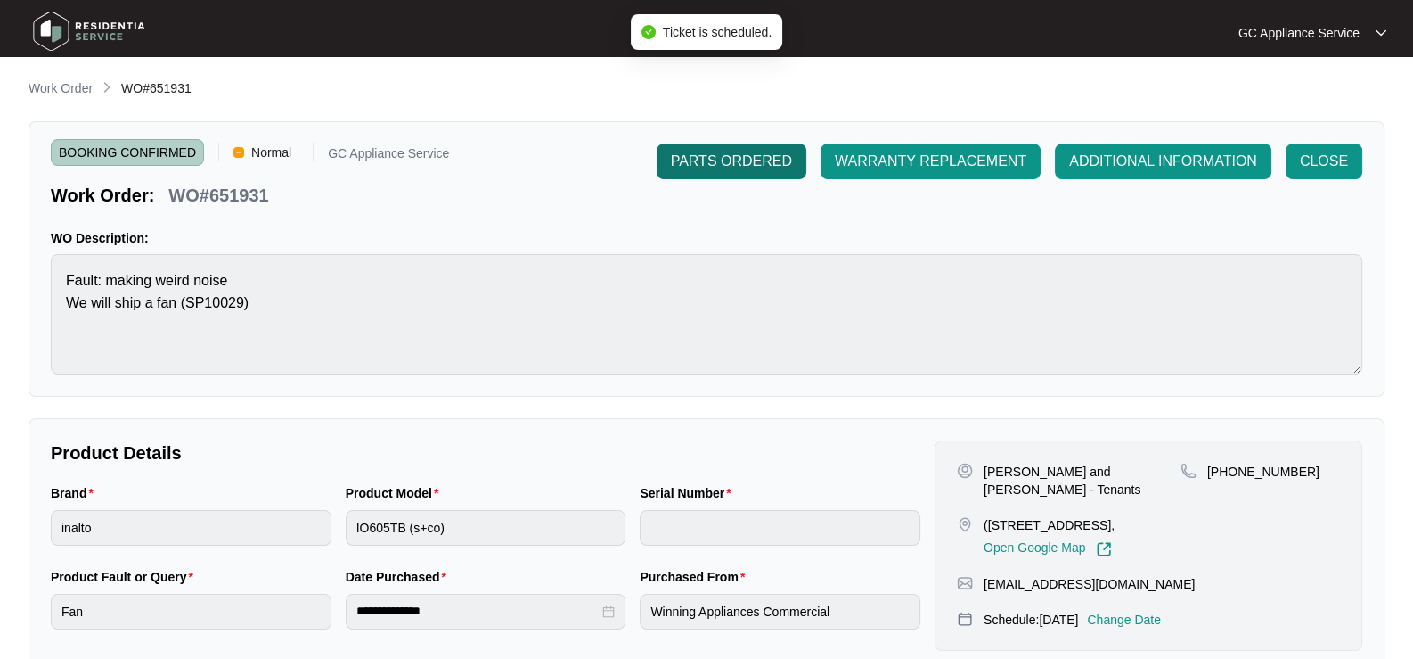
click at [736, 160] on span "PARTS ORDERED" at bounding box center [731, 161] width 121 height 21
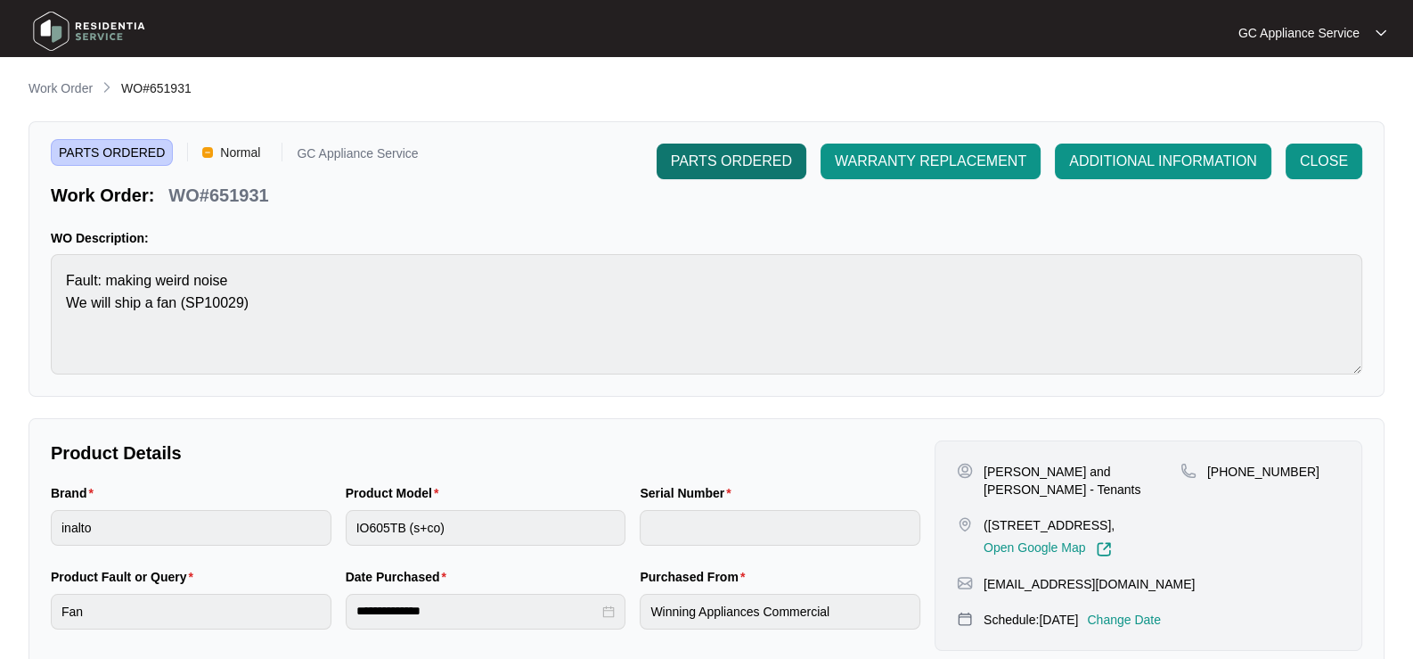
click at [727, 160] on span "PARTS ORDERED" at bounding box center [731, 161] width 121 height 21
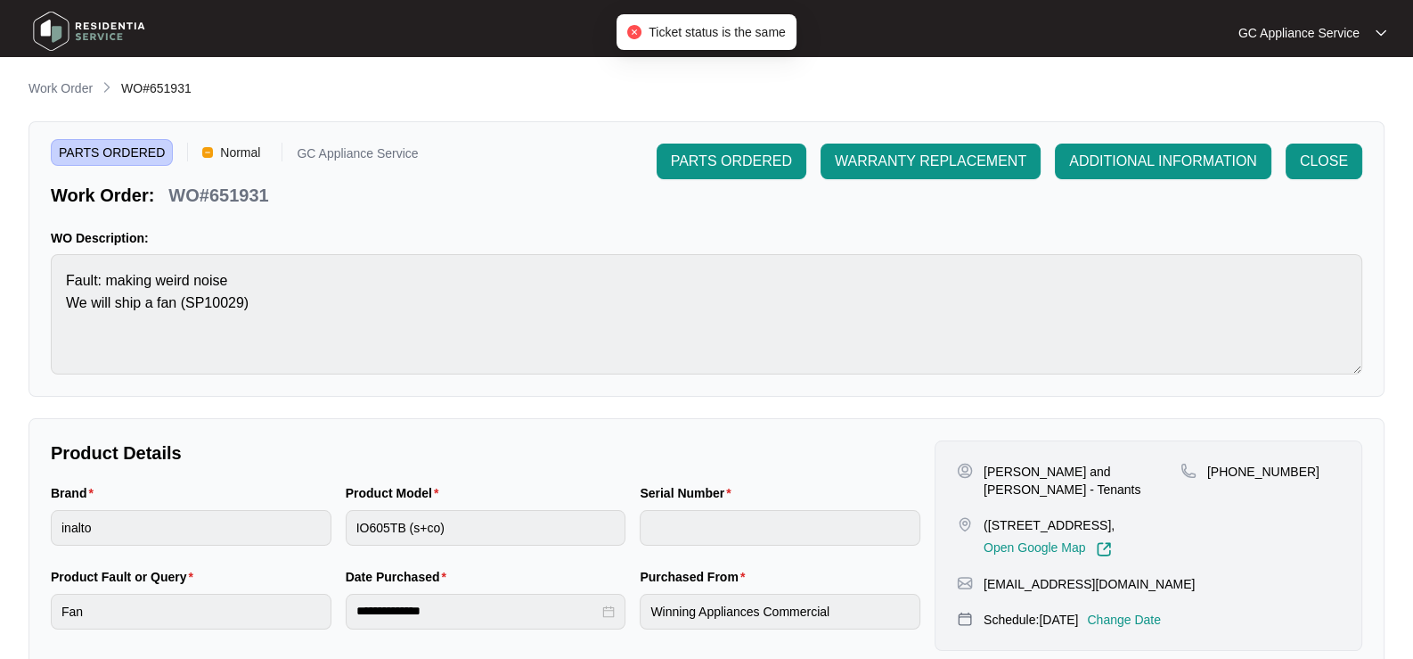
click at [49, 88] on p "Work Order" at bounding box center [61, 88] width 64 height 18
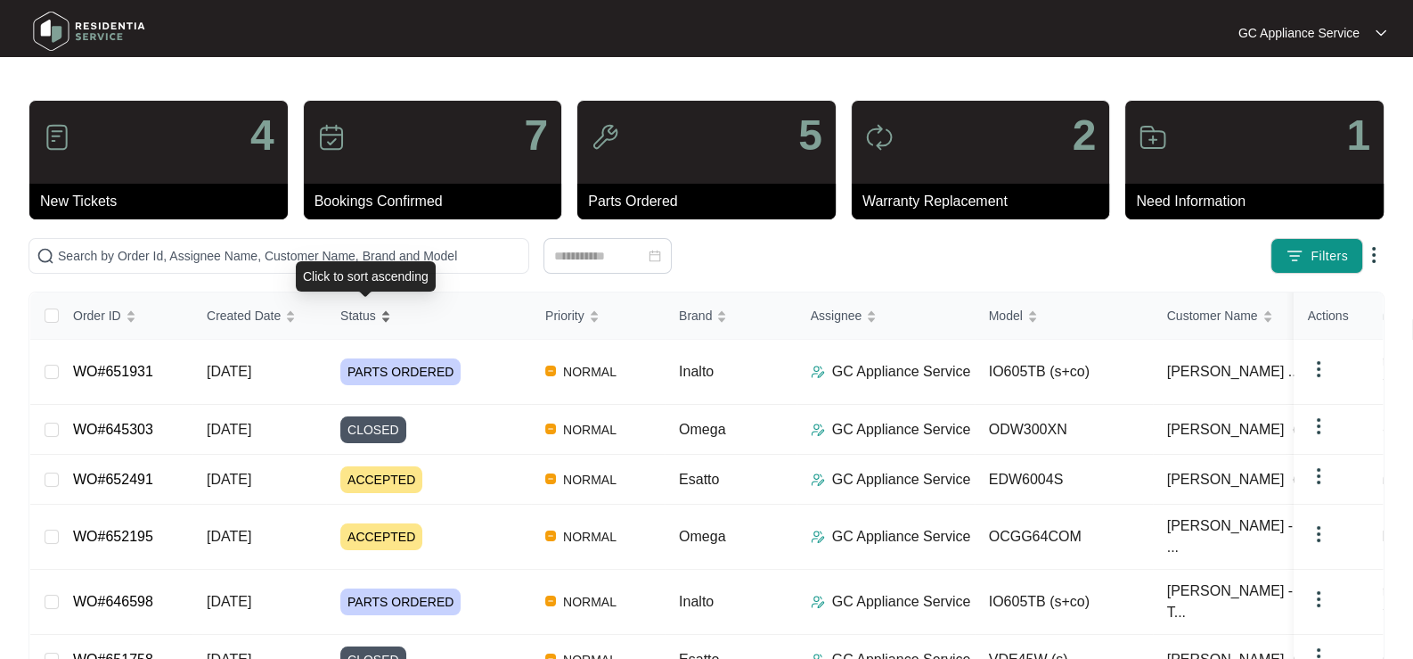
click at [368, 311] on span "Status" at bounding box center [358, 316] width 36 height 20
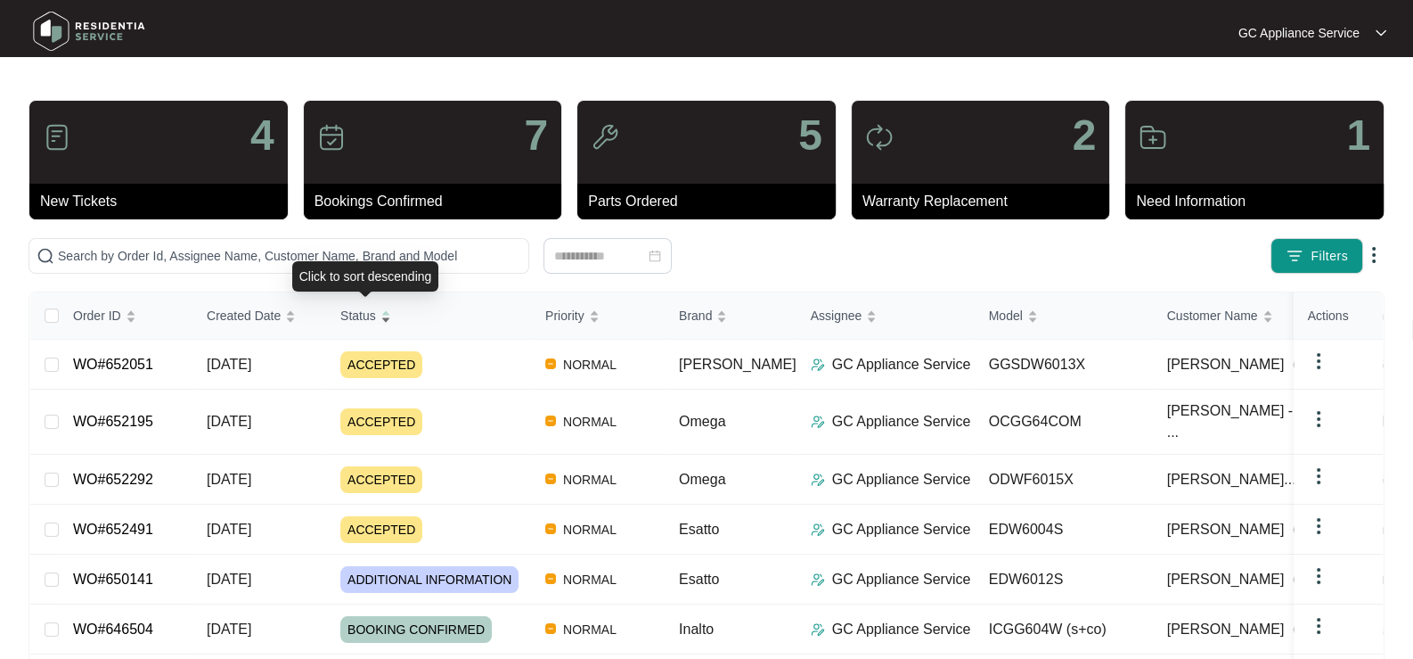
click at [347, 320] on span "Status" at bounding box center [358, 316] width 36 height 20
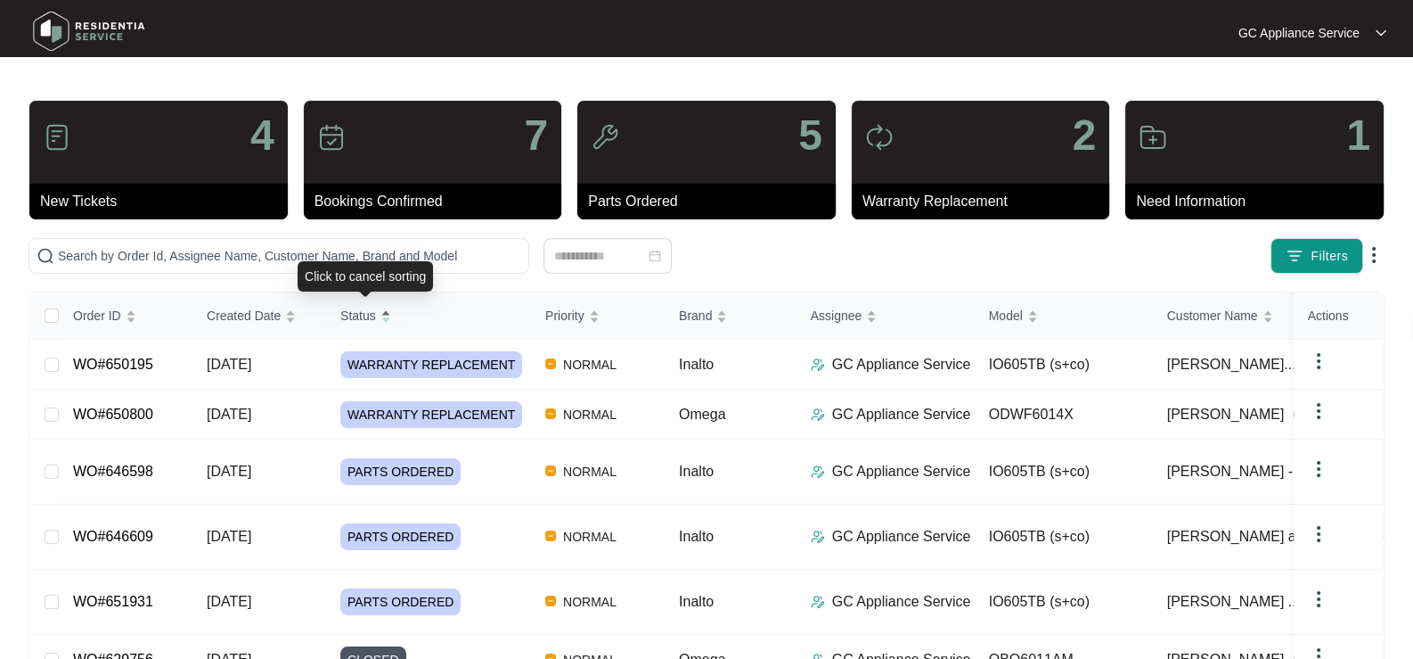
click at [352, 308] on span "Status" at bounding box center [358, 316] width 36 height 20
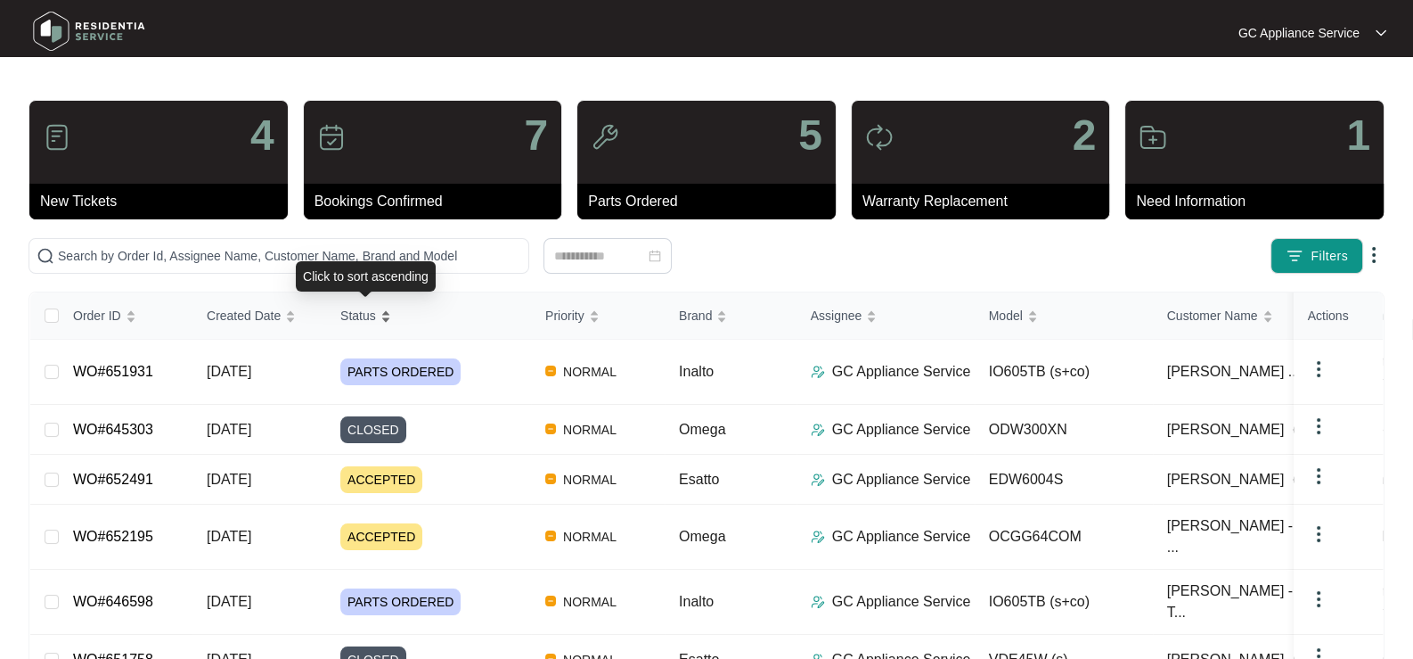
click at [356, 312] on span "Status" at bounding box center [358, 316] width 36 height 20
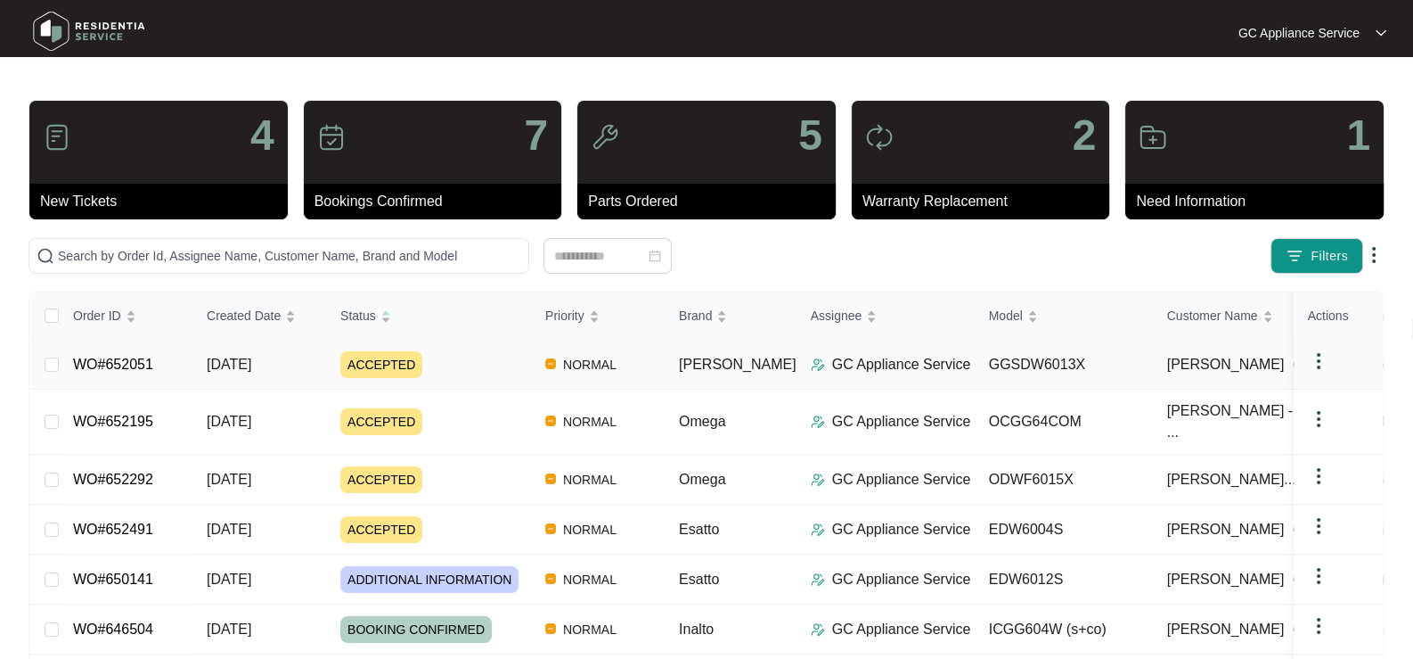
click at [361, 366] on span "ACCEPTED" at bounding box center [381, 364] width 82 height 27
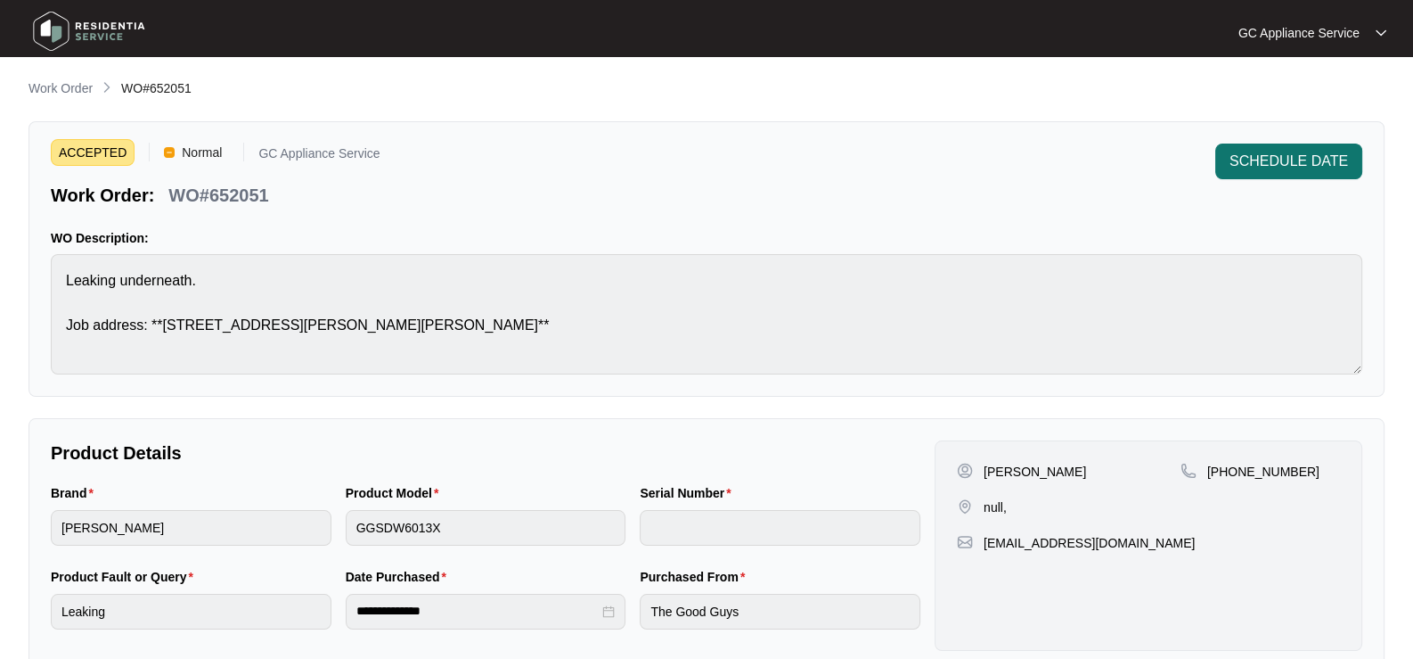
click at [1258, 164] on span "SCHEDULE DATE" at bounding box center [1289, 161] width 119 height 21
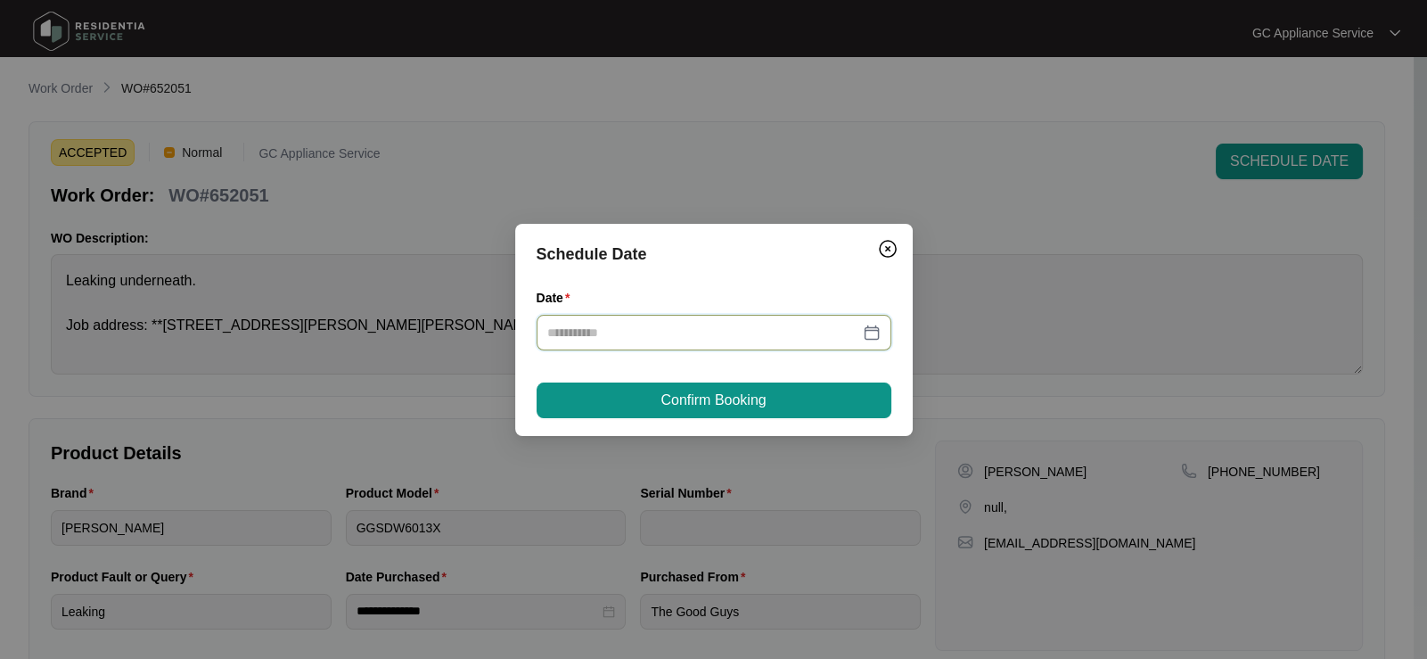
click at [689, 323] on input "Date" at bounding box center [703, 333] width 312 height 20
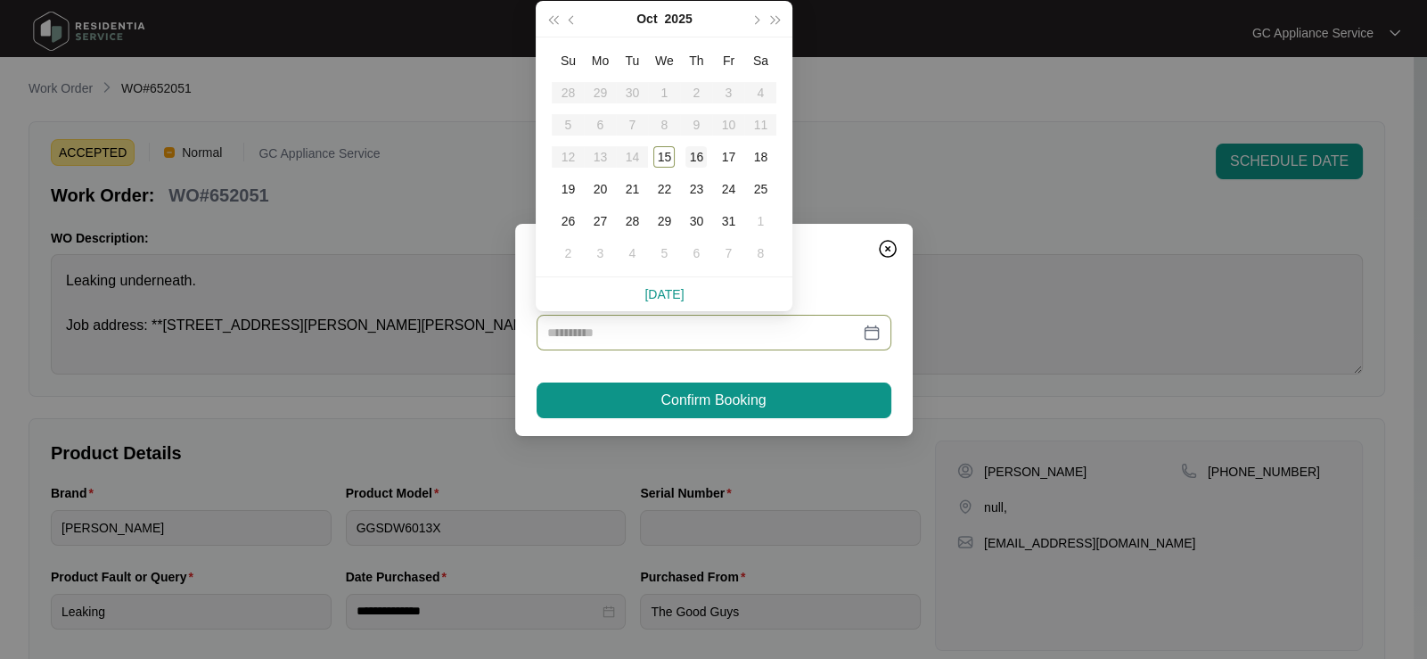
click at [699, 160] on div "16" at bounding box center [695, 156] width 21 height 21
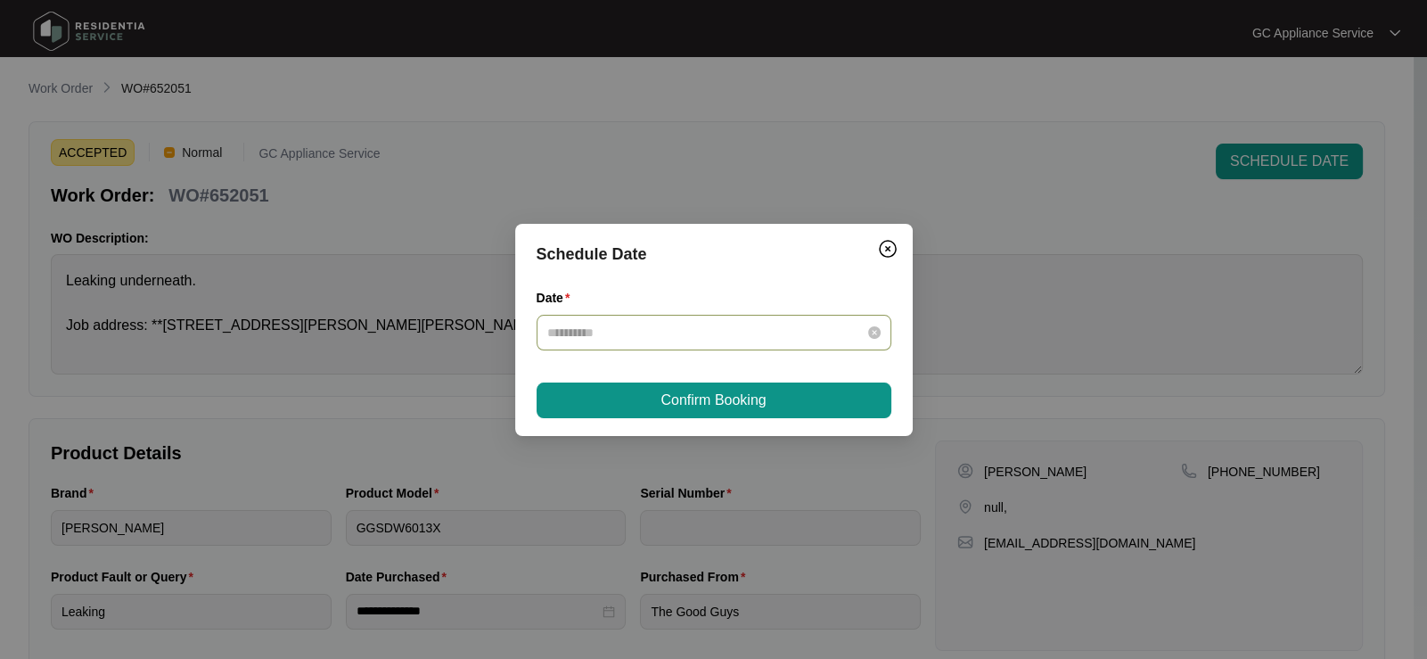
type input "**********"
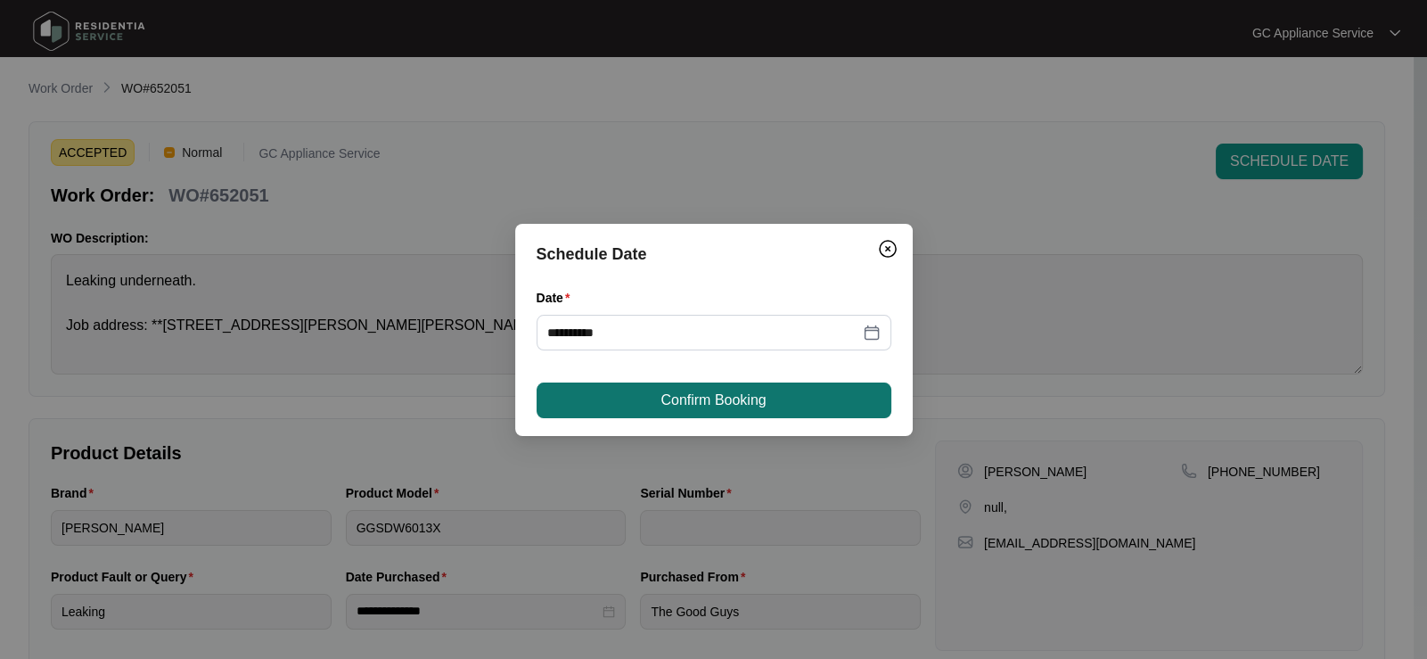
click at [733, 394] on span "Confirm Booking" at bounding box center [712, 399] width 105 height 21
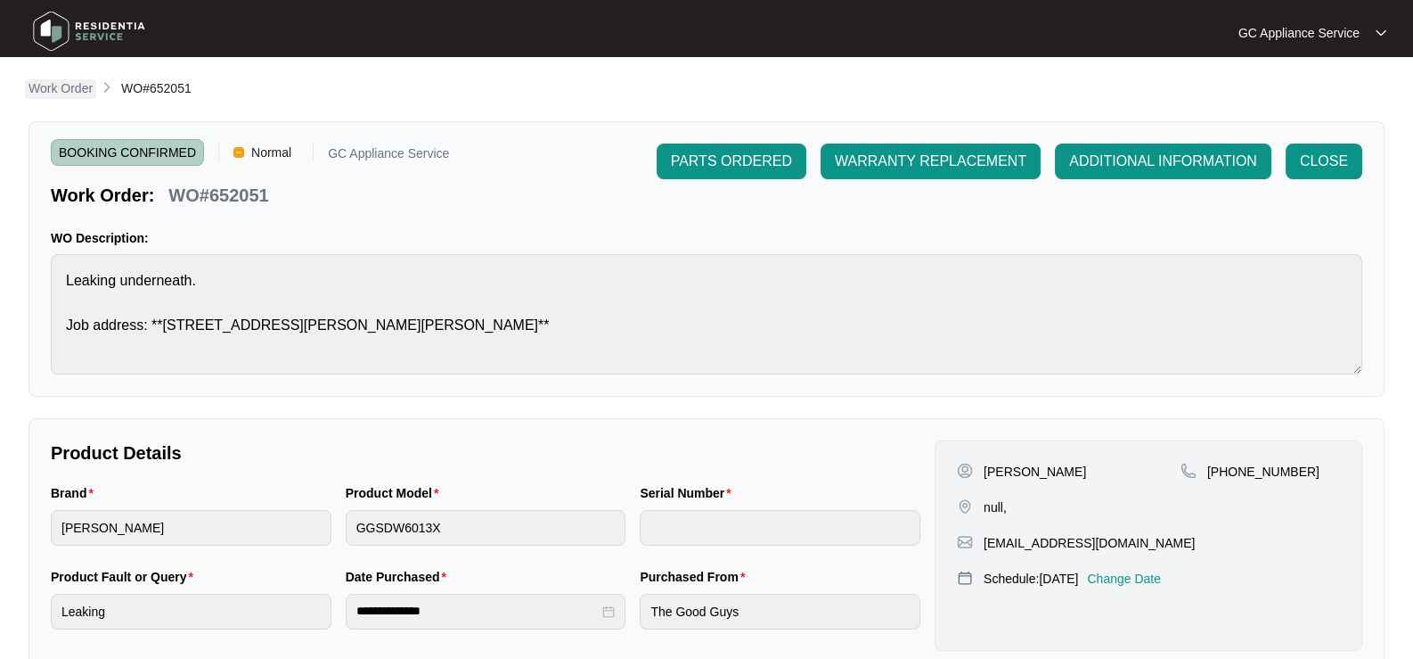
click at [65, 85] on p "Work Order" at bounding box center [61, 88] width 64 height 18
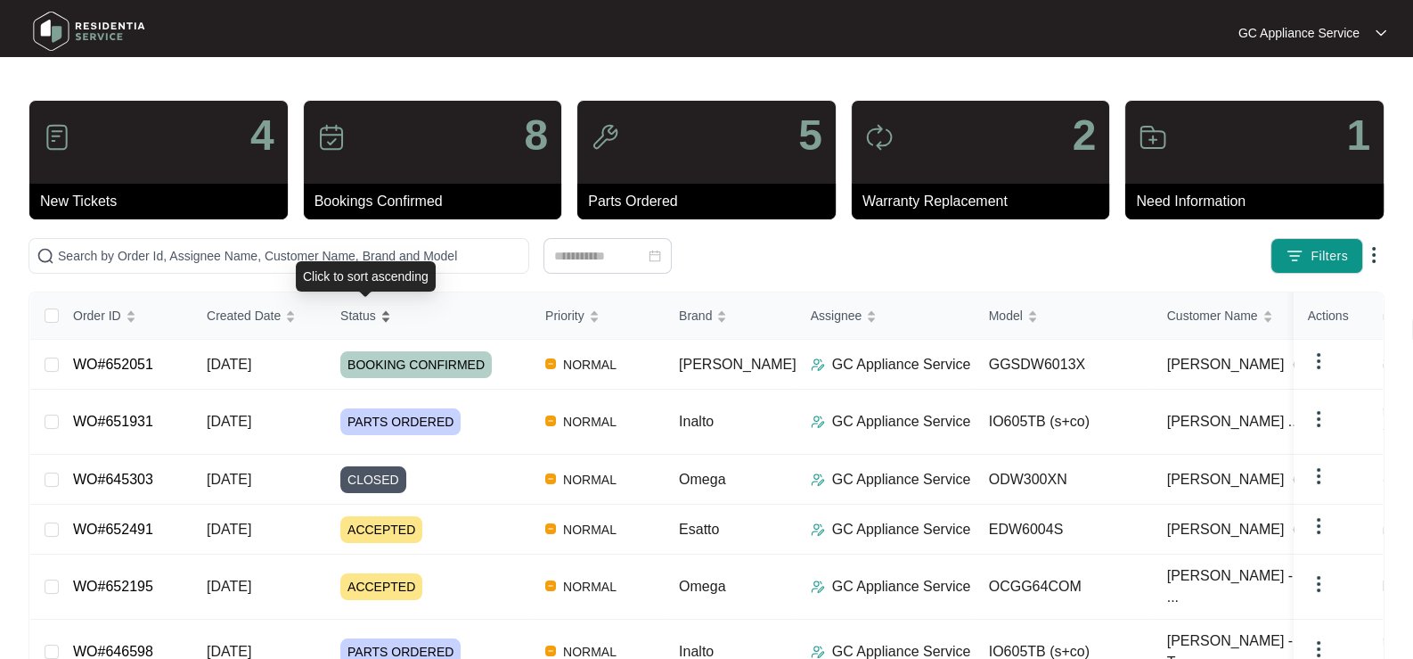
click at [347, 320] on span "Status" at bounding box center [358, 316] width 36 height 20
